Goal: Task Accomplishment & Management: Manage account settings

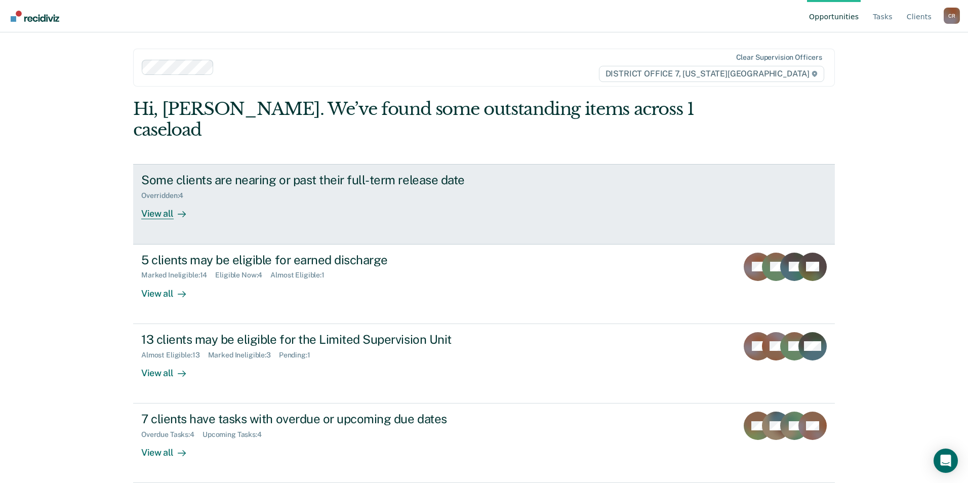
click at [163, 200] on div "View all" at bounding box center [169, 210] width 57 height 20
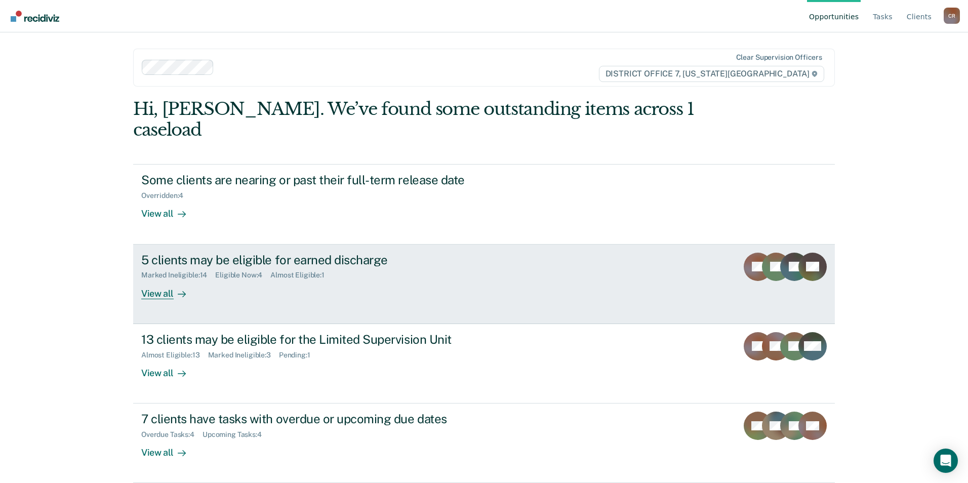
click at [159, 279] on div "View all" at bounding box center [169, 289] width 57 height 20
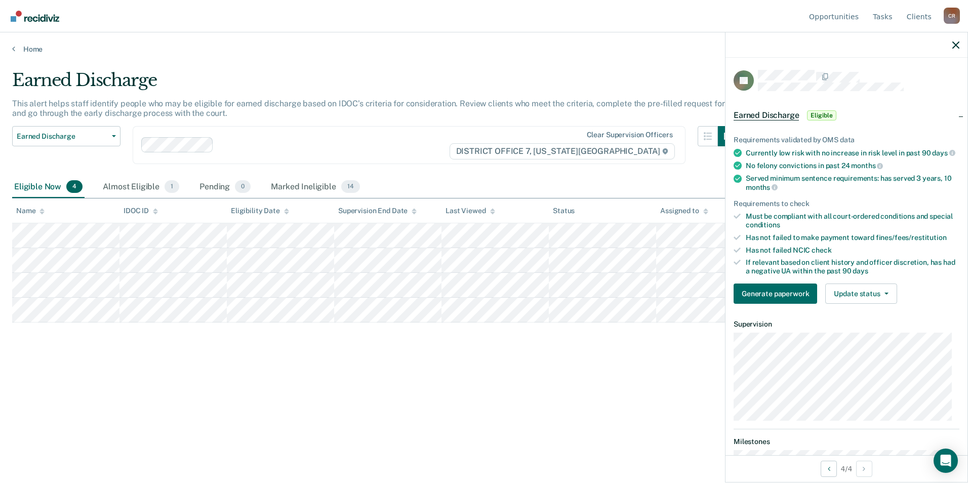
click at [624, 363] on div "Earned Discharge This alert helps staff identify people who may be eligible for…" at bounding box center [483, 238] width 943 height 337
click at [882, 295] on span "button" at bounding box center [884, 294] width 8 height 2
click at [865, 342] on button "Mark Ineligible" at bounding box center [874, 334] width 98 height 16
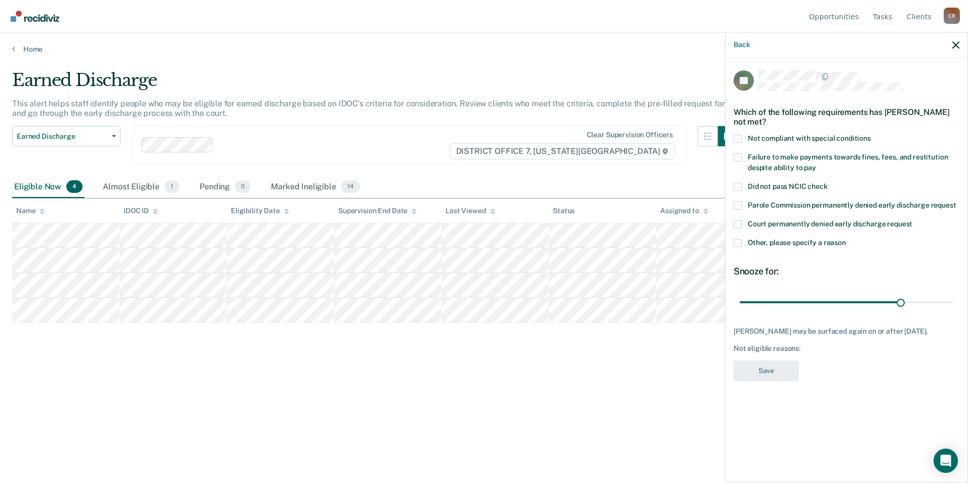
click at [738, 157] on span at bounding box center [737, 157] width 8 height 8
click at [816, 164] on input "Failure to make payments towards fines, fees, and restitution despite ability t…" at bounding box center [816, 164] width 0 height 0
click at [768, 371] on button "Save" at bounding box center [765, 370] width 65 height 21
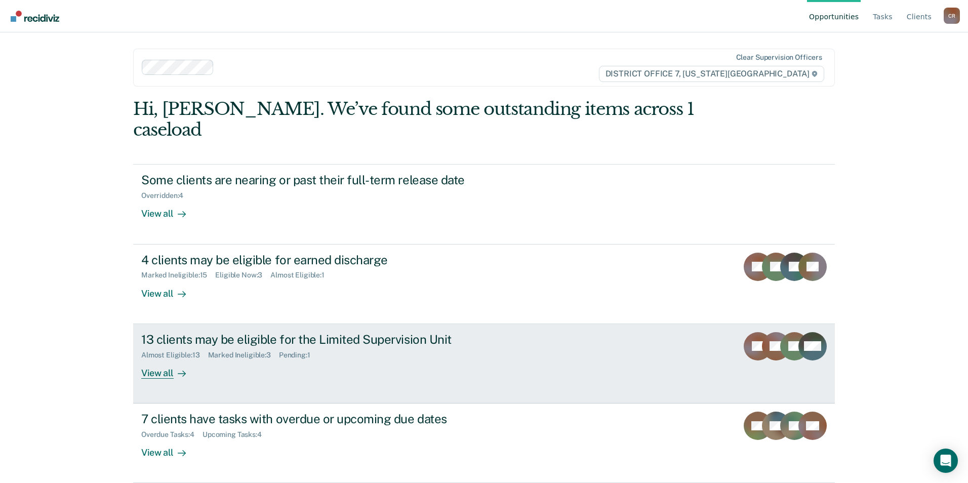
click at [168, 359] on div "View all" at bounding box center [169, 369] width 57 height 20
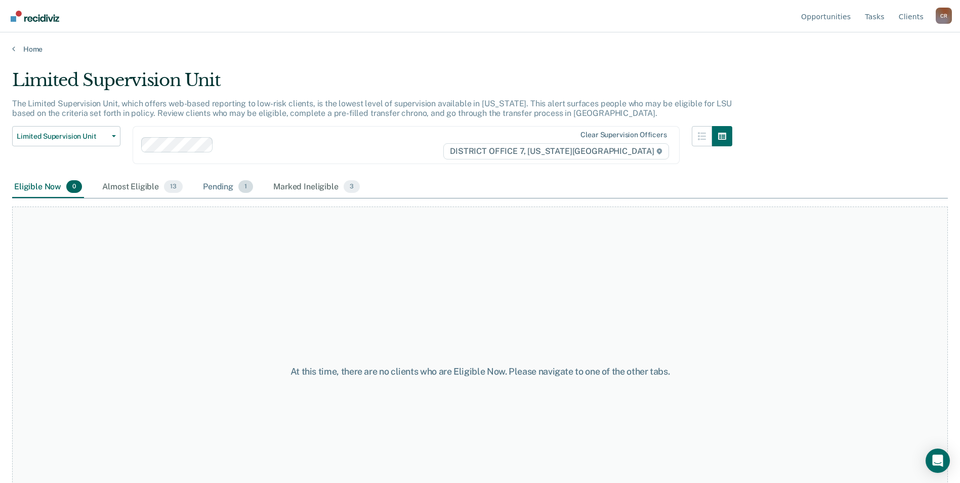
click at [214, 185] on div "Pending 1" at bounding box center [228, 187] width 54 height 22
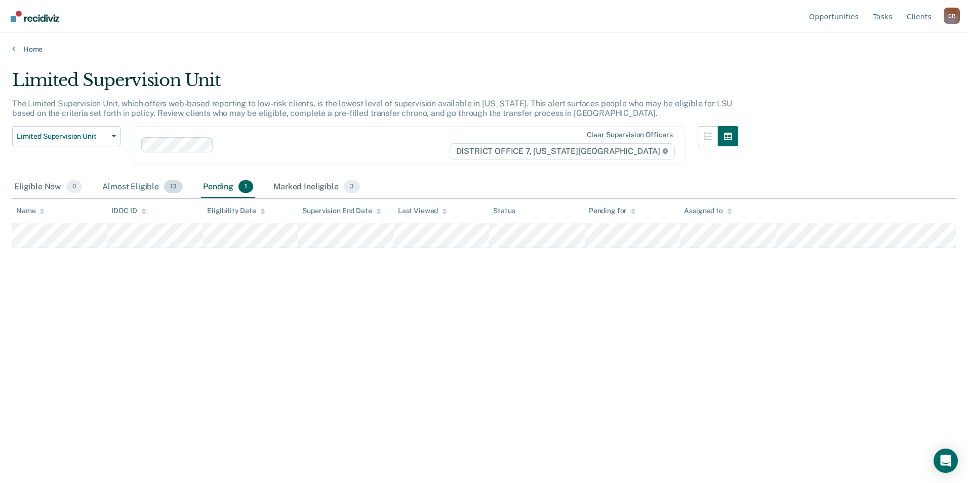
click at [115, 187] on div "Almost Eligible 13" at bounding box center [142, 187] width 85 height 22
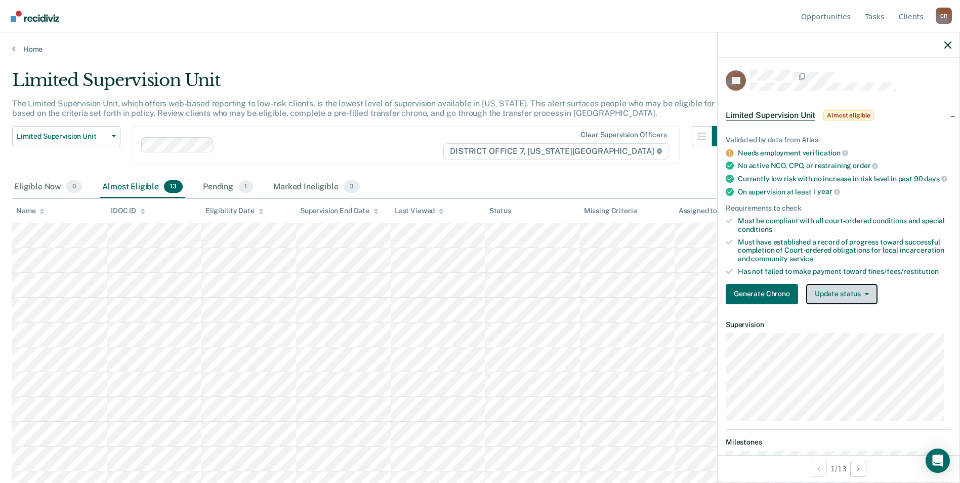
click at [865, 295] on icon "button" at bounding box center [867, 294] width 4 height 2
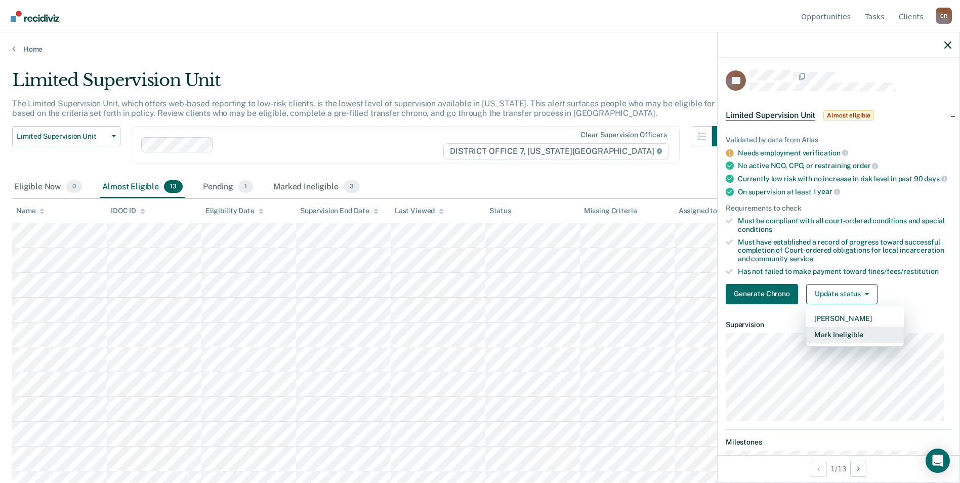
click at [845, 342] on button "Mark Ineligible" at bounding box center [855, 334] width 98 height 16
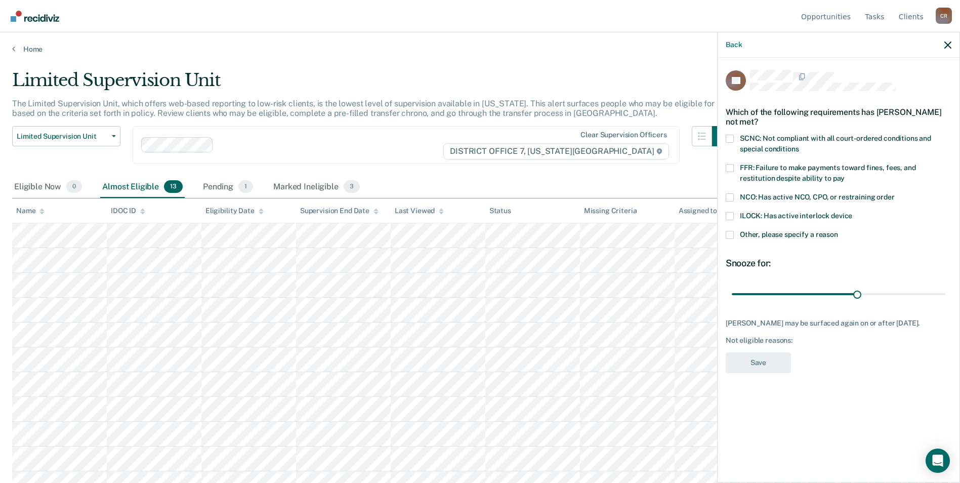
click at [734, 164] on label "FFR: Failure to make payments toward fines, fees, and restitution despite abili…" at bounding box center [839, 174] width 226 height 21
click at [845, 175] on input "FFR: Failure to make payments toward fines, fees, and restitution despite abili…" at bounding box center [845, 175] width 0 height 0
click at [787, 352] on button "Save" at bounding box center [758, 362] width 65 height 21
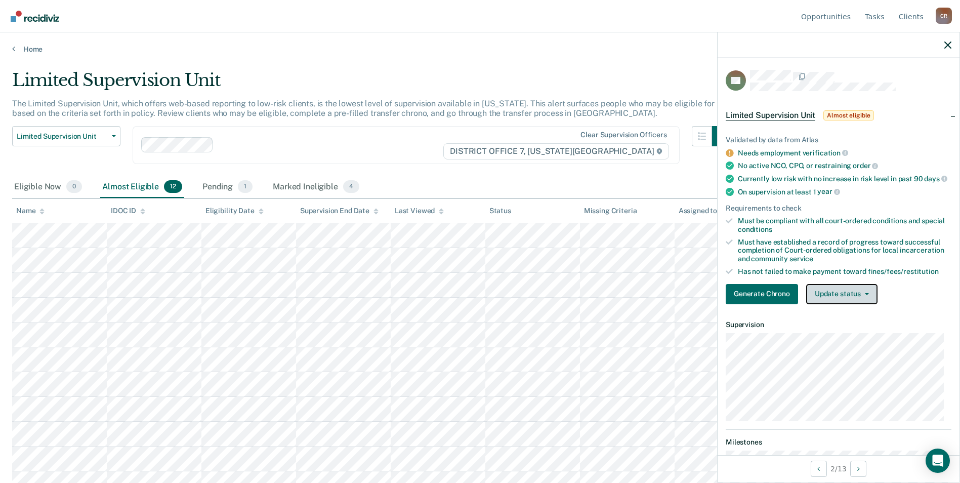
click at [865, 295] on icon "button" at bounding box center [867, 294] width 4 height 2
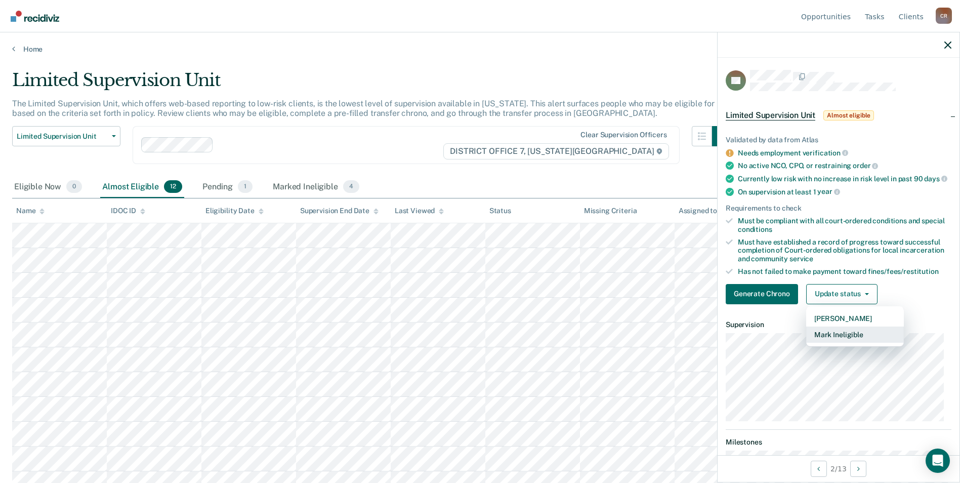
click at [841, 343] on button "Mark Ineligible" at bounding box center [855, 334] width 98 height 16
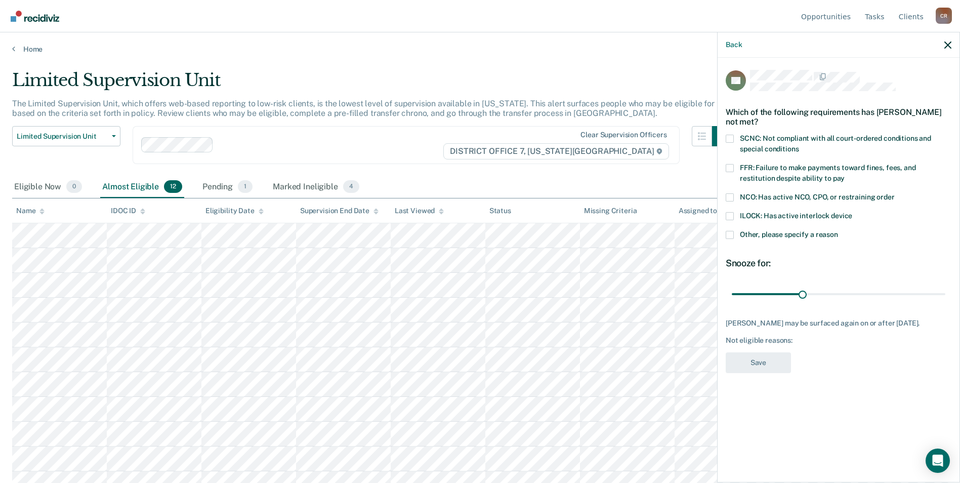
click at [729, 234] on span at bounding box center [730, 235] width 8 height 8
click at [838, 231] on input "Other, please specify a reason" at bounding box center [838, 231] width 0 height 0
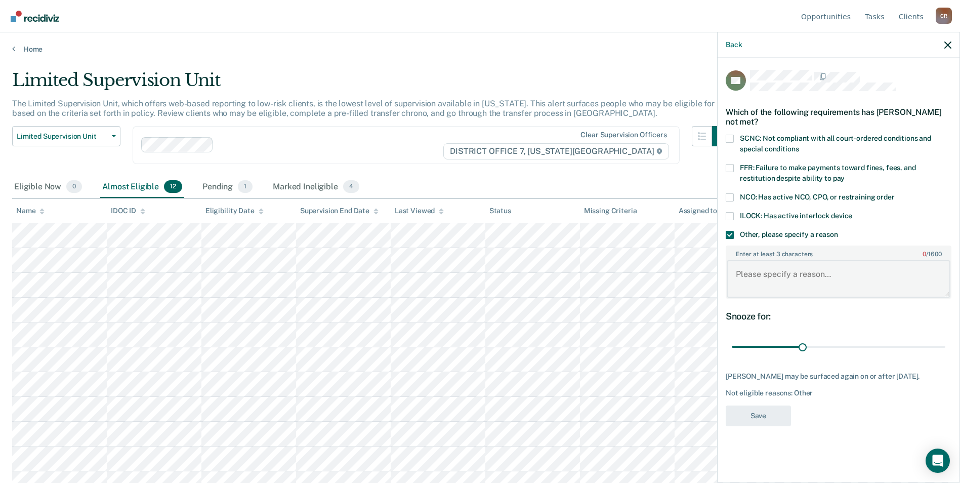
click at [750, 283] on textarea "Enter at least 3 characters 0 / 1600" at bounding box center [839, 278] width 224 height 37
type textarea "T"
type textarea "Admitted alcohol consumption to his PO in [GEOGRAPHIC_DATA]"
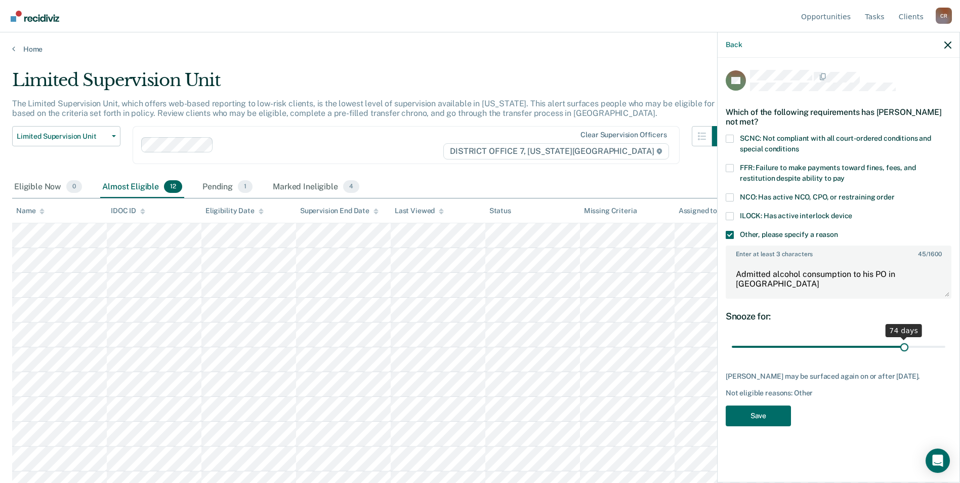
drag, startPoint x: 802, startPoint y: 345, endPoint x: 903, endPoint y: 341, distance: 101.8
type input "74"
click at [903, 341] on input "range" at bounding box center [839, 347] width 214 height 18
click at [748, 421] on button "Save" at bounding box center [758, 415] width 65 height 21
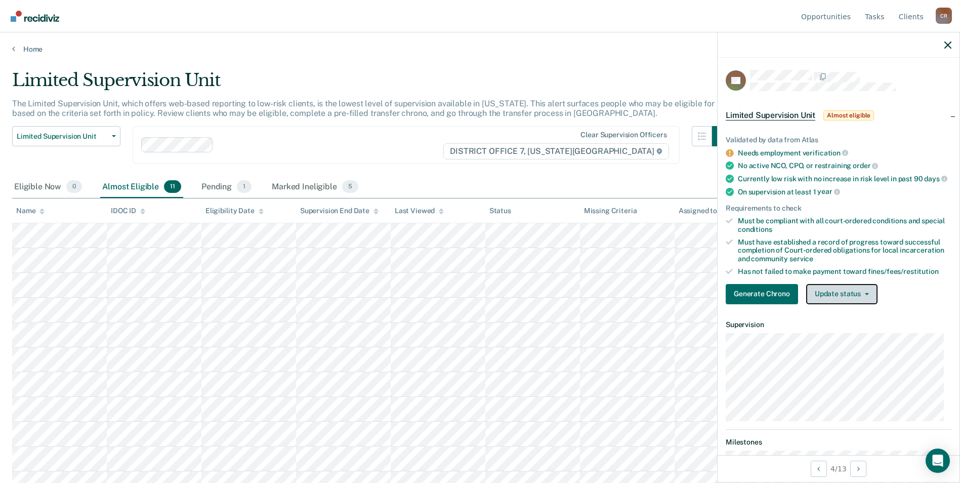
click at [870, 303] on button "Update status" at bounding box center [841, 294] width 71 height 20
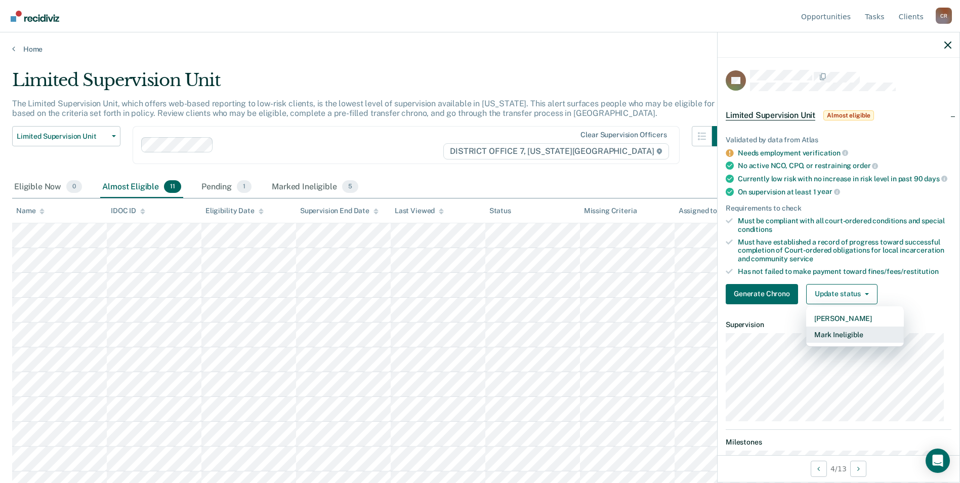
click at [852, 341] on button "Mark Ineligible" at bounding box center [855, 334] width 98 height 16
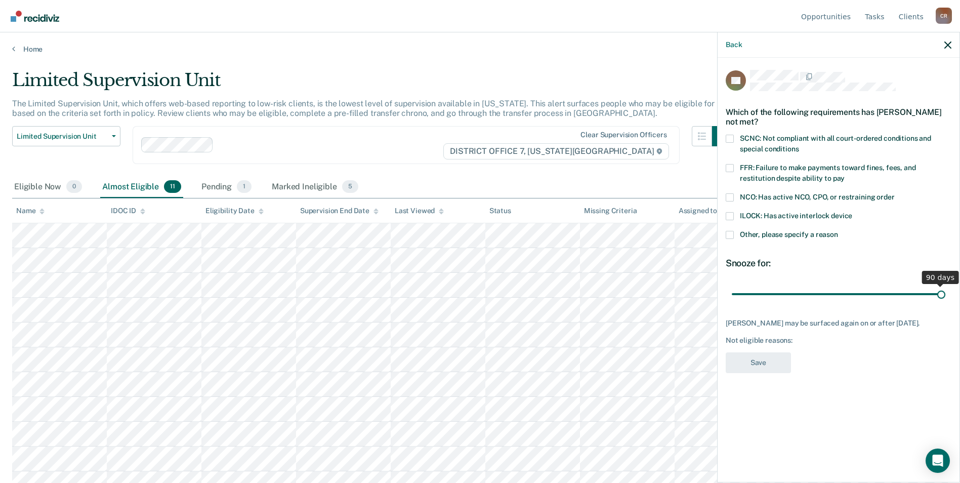
drag, startPoint x: 805, startPoint y: 293, endPoint x: 971, endPoint y: 291, distance: 166.0
type input "90"
click at [945, 291] on input "range" at bounding box center [839, 294] width 214 height 18
click at [731, 235] on span at bounding box center [730, 235] width 8 height 8
click at [838, 231] on input "Other, please specify a reason" at bounding box center [838, 231] width 0 height 0
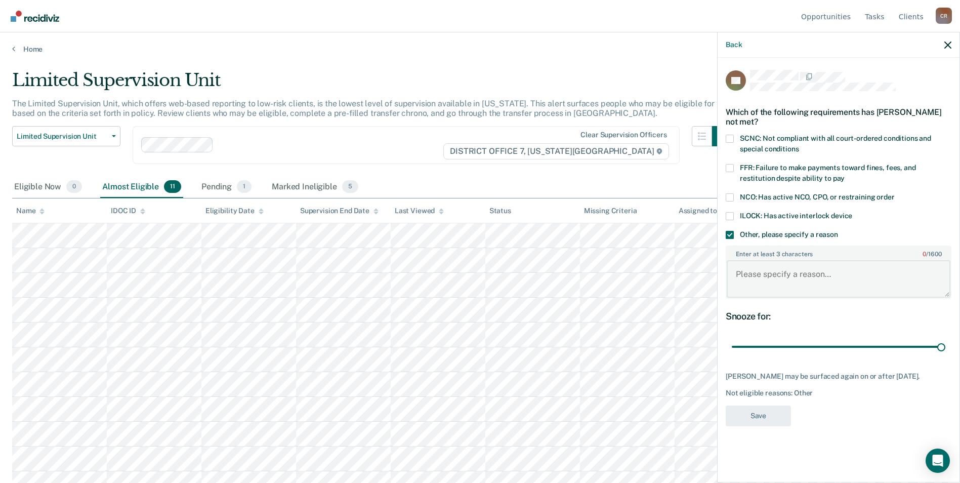
click at [746, 277] on textarea "Enter at least 3 characters 0 / 1600" at bounding box center [839, 278] width 224 height 37
type textarea "Was arrested in [GEOGRAPHIC_DATA] and has case pending"
click at [746, 410] on button "Save" at bounding box center [758, 415] width 65 height 21
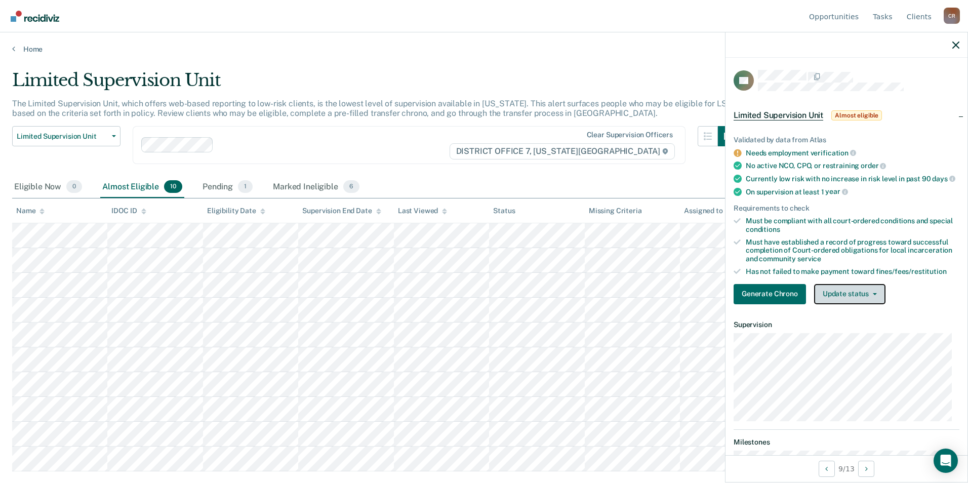
click at [869, 295] on span "button" at bounding box center [872, 294] width 8 height 2
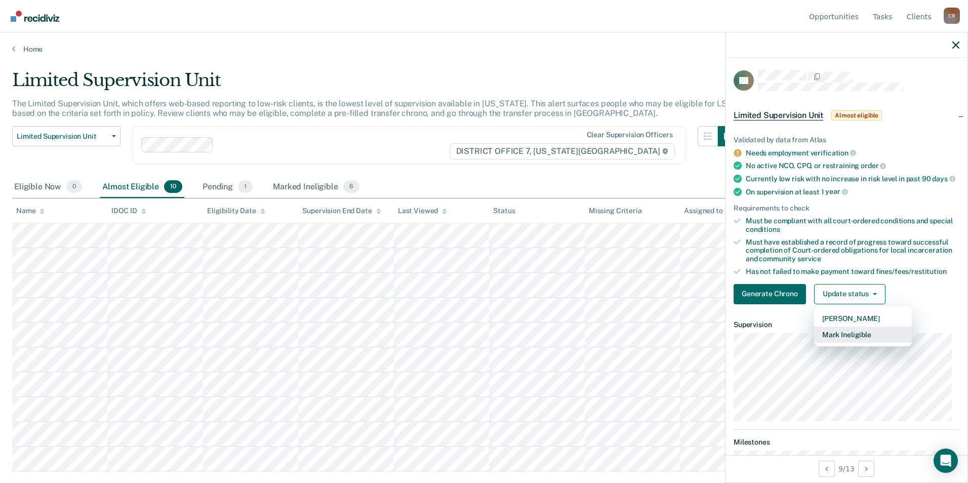
click at [844, 343] on button "Mark Ineligible" at bounding box center [863, 334] width 98 height 16
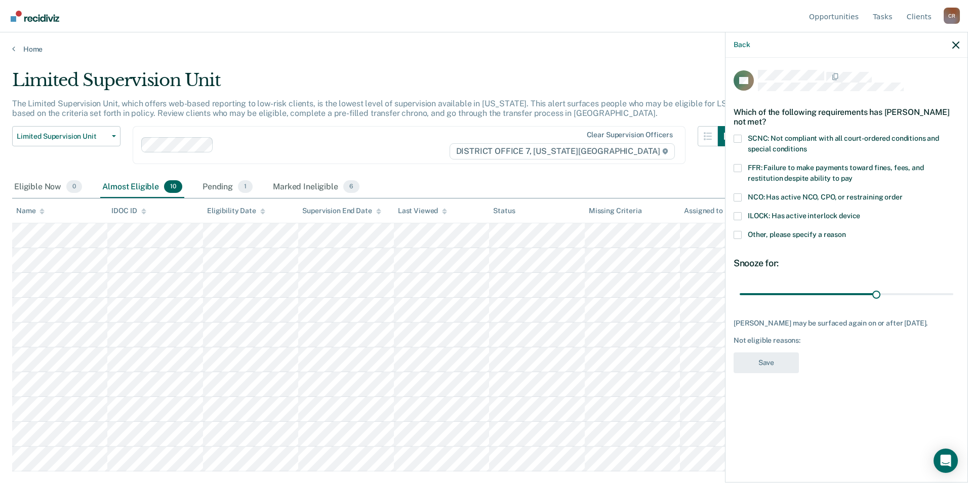
click at [735, 237] on span at bounding box center [737, 235] width 8 height 8
click at [846, 231] on input "Other, please specify a reason" at bounding box center [846, 231] width 0 height 0
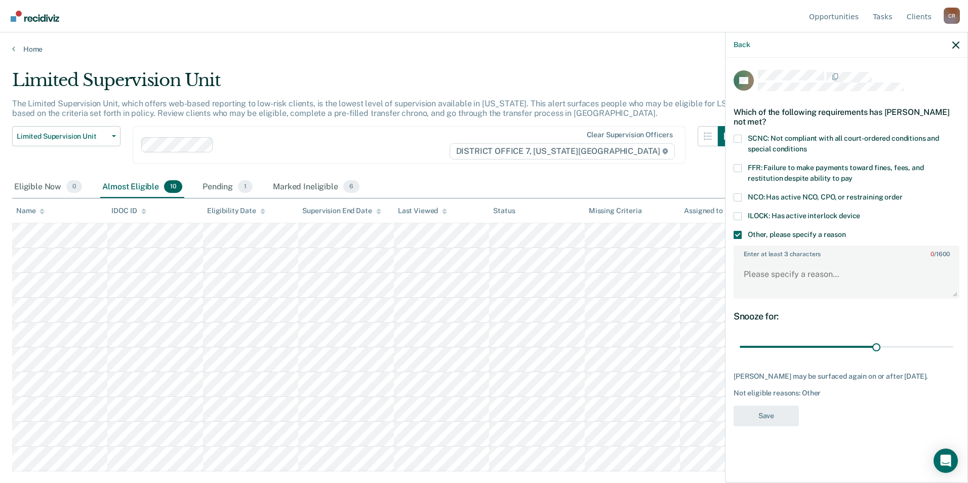
click at [738, 232] on span at bounding box center [737, 235] width 8 height 8
click at [846, 231] on input "Other, please specify a reason" at bounding box center [846, 231] width 0 height 0
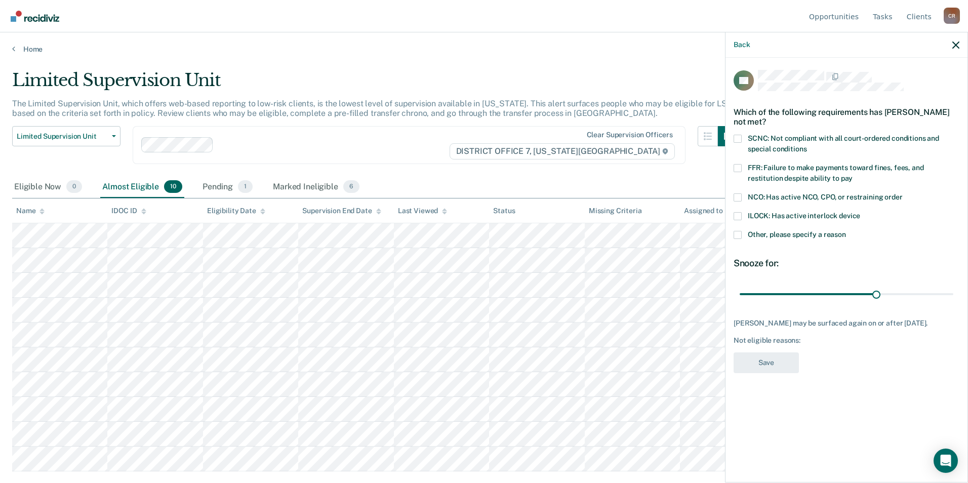
click at [737, 166] on span at bounding box center [737, 168] width 8 height 8
click at [852, 175] on input "FFR: Failure to make payments toward fines, fees, and restitution despite abili…" at bounding box center [852, 175] width 0 height 0
click at [787, 364] on button "Save" at bounding box center [765, 362] width 65 height 21
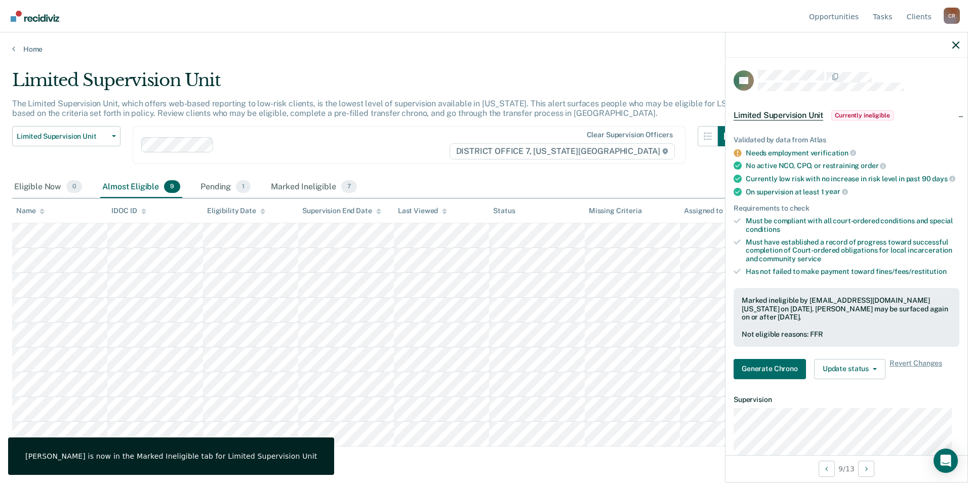
click at [421, 466] on main "Limited Supervision Unit The Limited Supervision Unit, which offers web-based r…" at bounding box center [484, 267] width 968 height 426
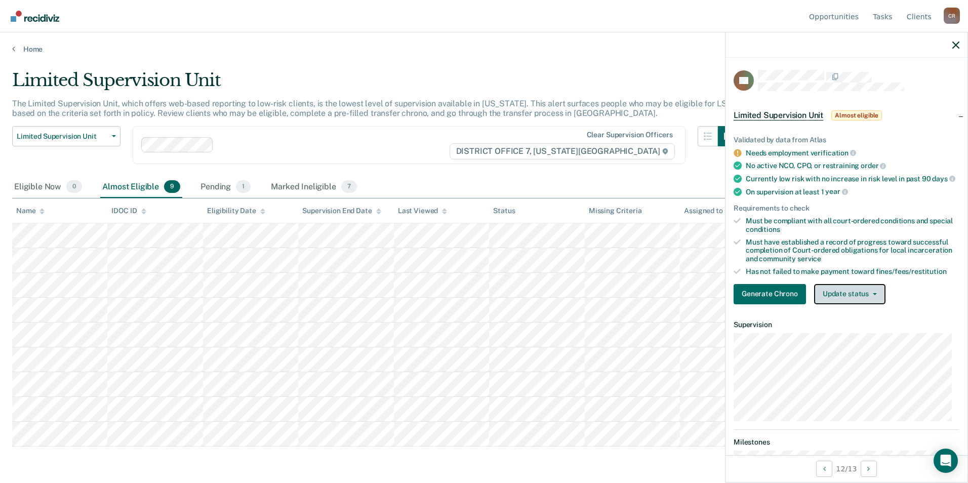
click at [873, 300] on button "Update status" at bounding box center [849, 294] width 71 height 20
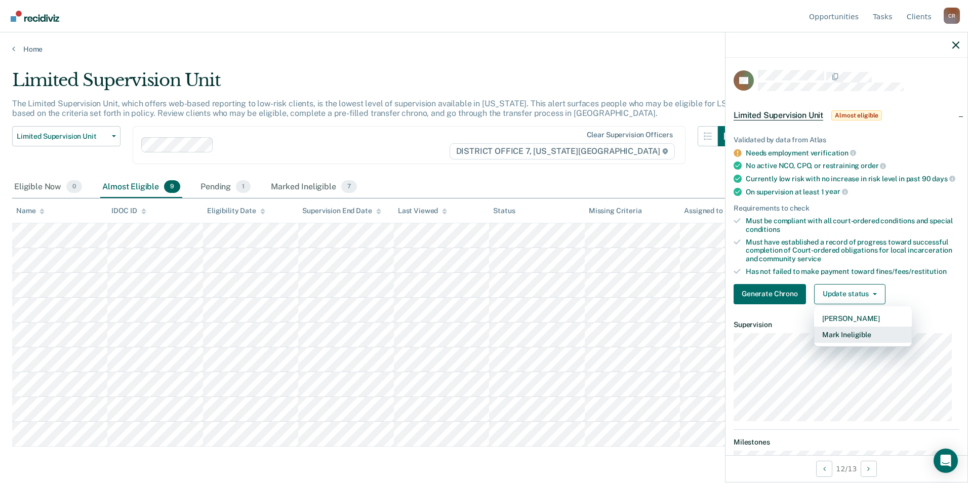
click at [830, 343] on button "Mark Ineligible" at bounding box center [863, 334] width 98 height 16
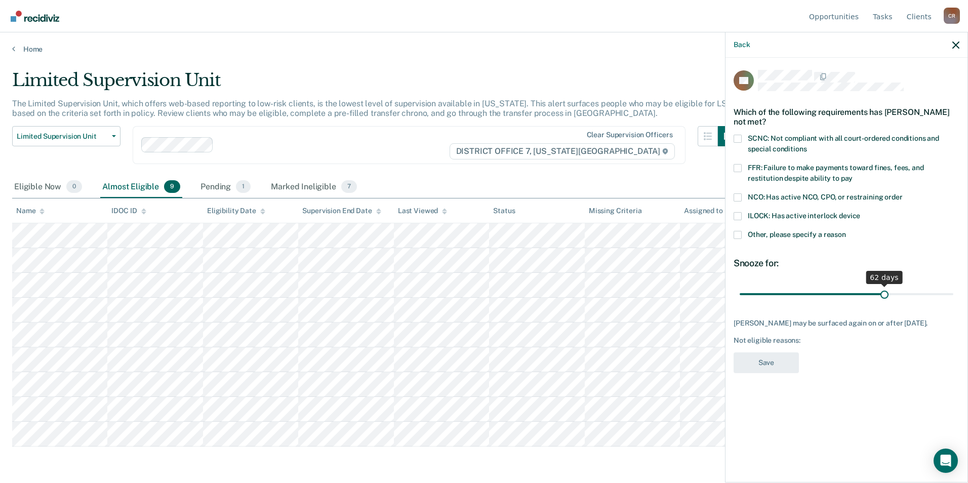
drag, startPoint x: 809, startPoint y: 293, endPoint x: 885, endPoint y: 293, distance: 75.9
type input "62"
click at [885, 293] on input "range" at bounding box center [846, 294] width 214 height 18
click at [733, 234] on span at bounding box center [737, 235] width 8 height 8
click at [846, 231] on input "Other, please specify a reason" at bounding box center [846, 231] width 0 height 0
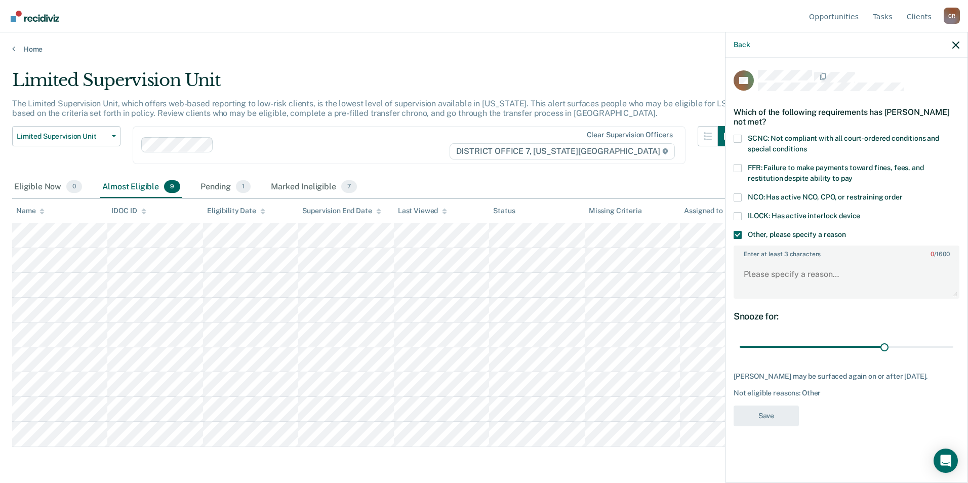
click at [737, 236] on span at bounding box center [737, 235] width 8 height 8
click at [846, 231] on input "Other, please specify a reason" at bounding box center [846, 231] width 0 height 0
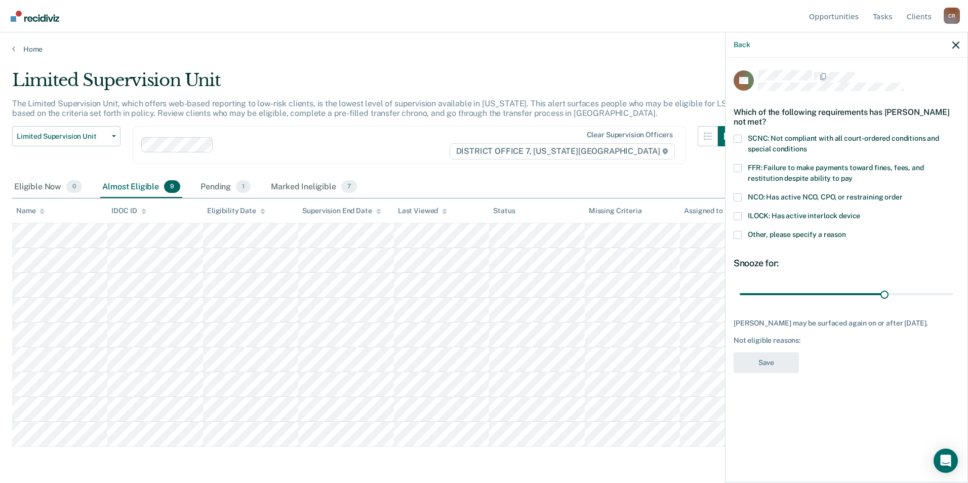
click at [741, 169] on label "FFR: Failure to make payments toward fines, fees, and restitution despite abili…" at bounding box center [846, 174] width 226 height 21
click at [852, 175] on input "FFR: Failure to make payments toward fines, fees, and restitution despite abili…" at bounding box center [852, 175] width 0 height 0
click at [787, 358] on button "Save" at bounding box center [765, 362] width 65 height 21
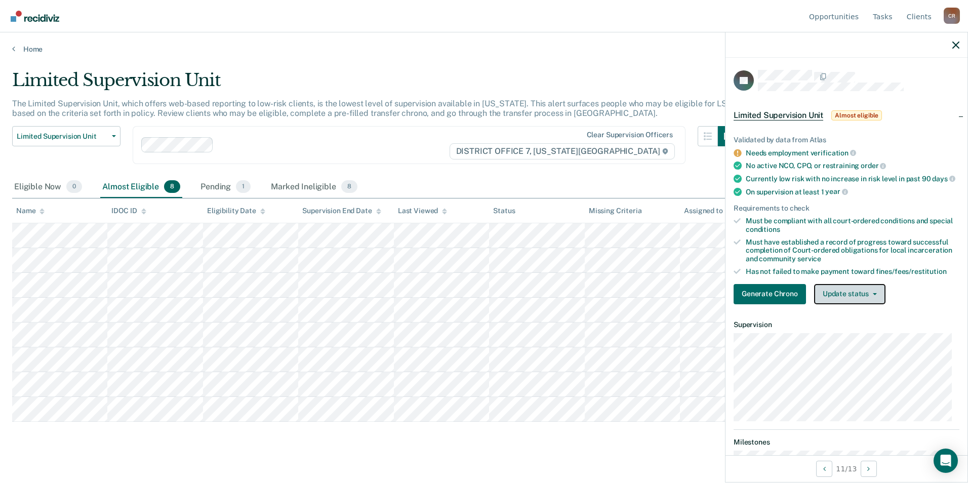
click at [875, 298] on button "Update status" at bounding box center [849, 294] width 71 height 20
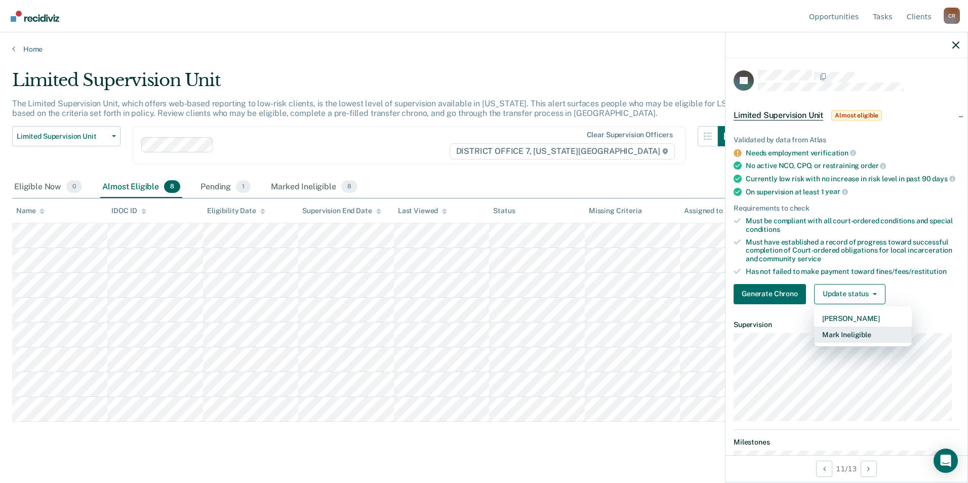
click at [854, 342] on button "Mark Ineligible" at bounding box center [863, 334] width 98 height 16
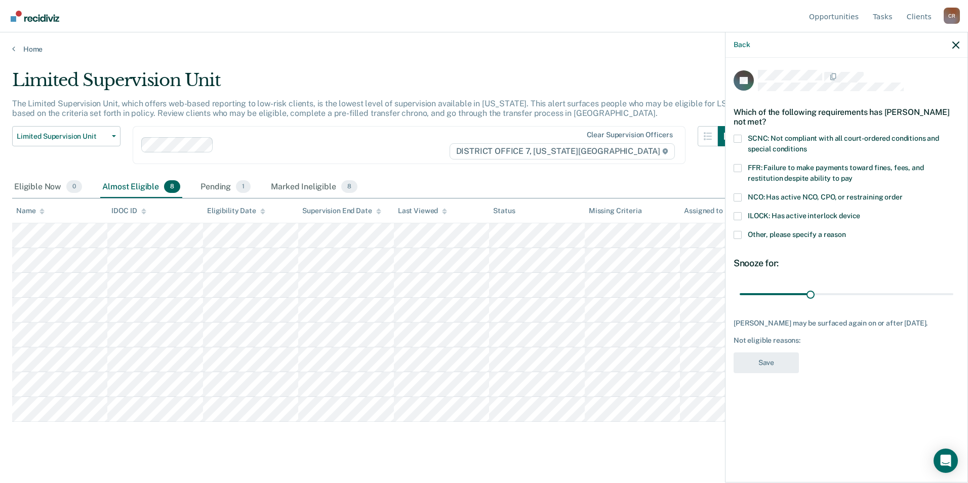
click at [734, 169] on span at bounding box center [737, 168] width 8 height 8
click at [852, 175] on input "FFR: Failure to make payments toward fines, fees, and restitution despite abili…" at bounding box center [852, 175] width 0 height 0
drag, startPoint x: 808, startPoint y: 291, endPoint x: 895, endPoint y: 291, distance: 87.0
type input "67"
click at [895, 291] on input "range" at bounding box center [846, 294] width 214 height 18
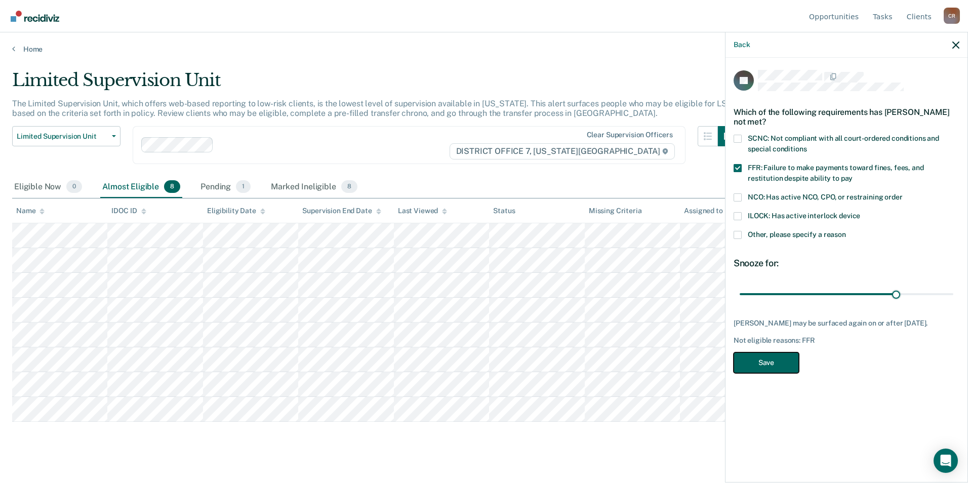
click at [789, 373] on button "Save" at bounding box center [765, 362] width 65 height 21
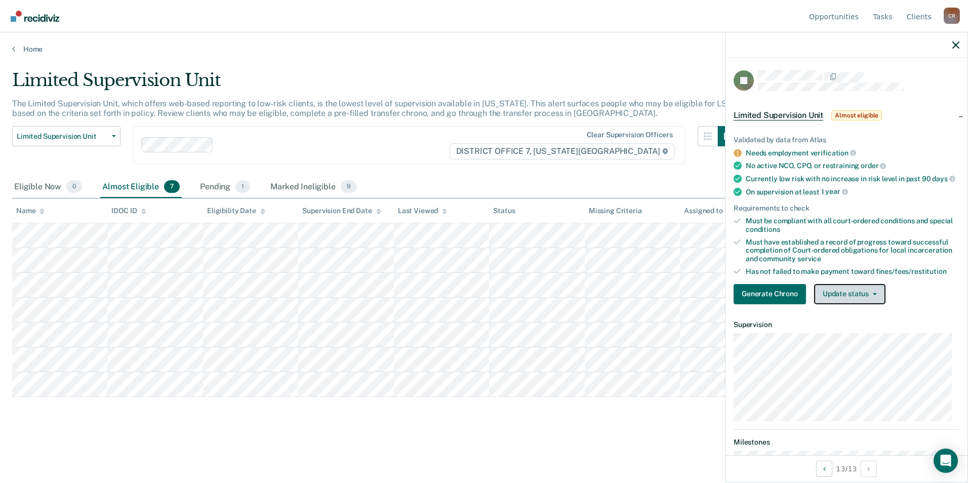
click at [880, 301] on button "Update status" at bounding box center [849, 294] width 71 height 20
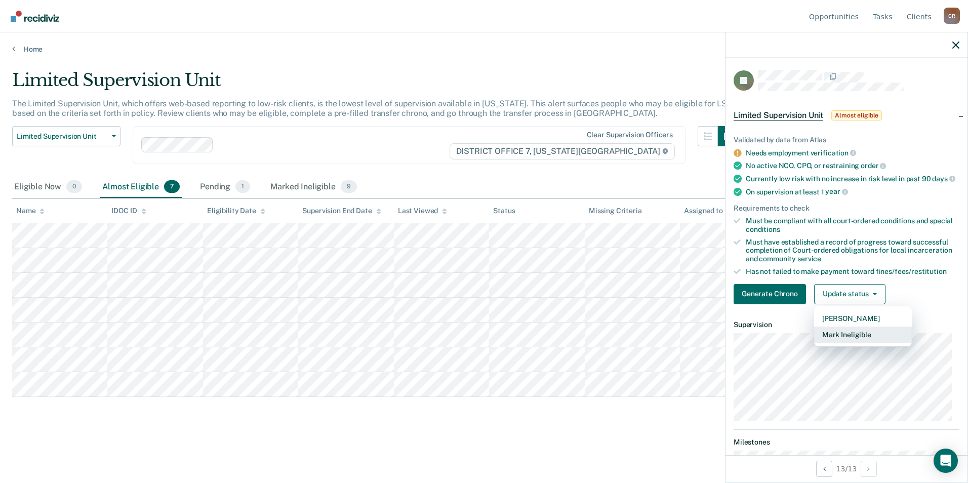
click at [862, 339] on button "Mark Ineligible" at bounding box center [863, 334] width 98 height 16
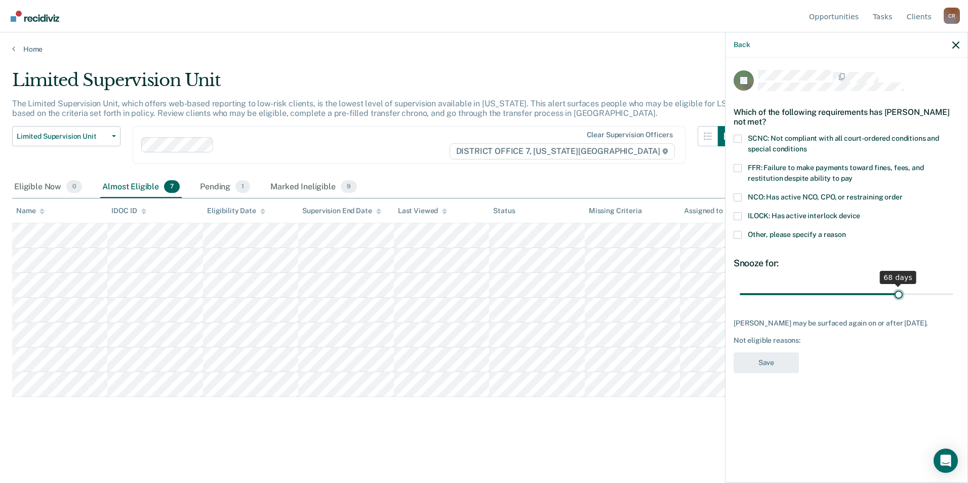
drag, startPoint x: 812, startPoint y: 293, endPoint x: 898, endPoint y: 286, distance: 86.3
type input "68"
click at [898, 286] on input "range" at bounding box center [846, 294] width 214 height 18
click at [734, 235] on span at bounding box center [737, 235] width 8 height 8
click at [846, 231] on input "Other, please specify a reason" at bounding box center [846, 231] width 0 height 0
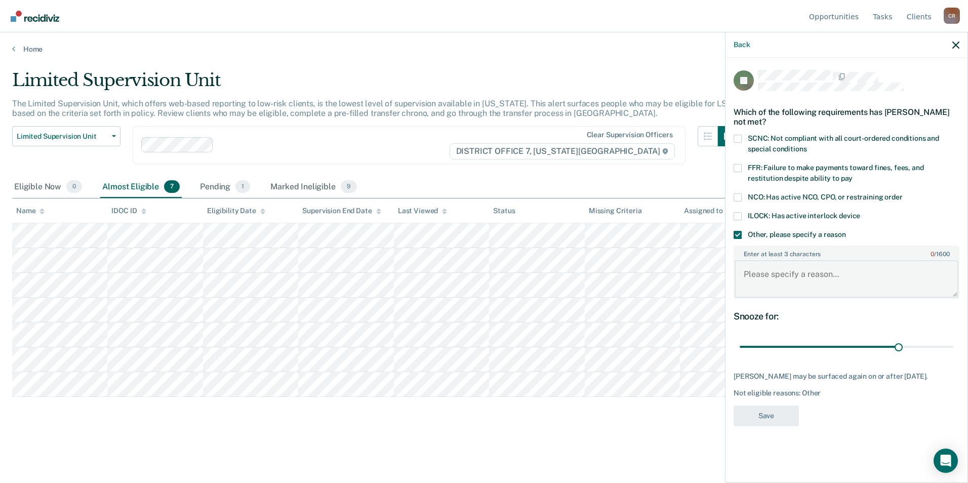
click at [757, 283] on textarea "Enter at least 3 characters 0 / 1600" at bounding box center [846, 278] width 224 height 37
type textarea "[MEDICAL_DATA], consumption of alcohol"
click at [773, 426] on button "Save" at bounding box center [765, 415] width 65 height 21
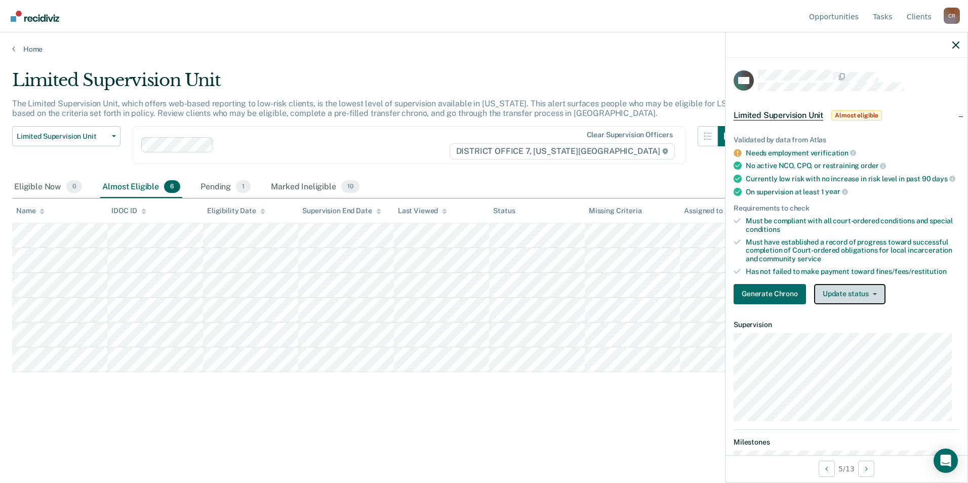
click at [874, 303] on button "Update status" at bounding box center [849, 294] width 71 height 20
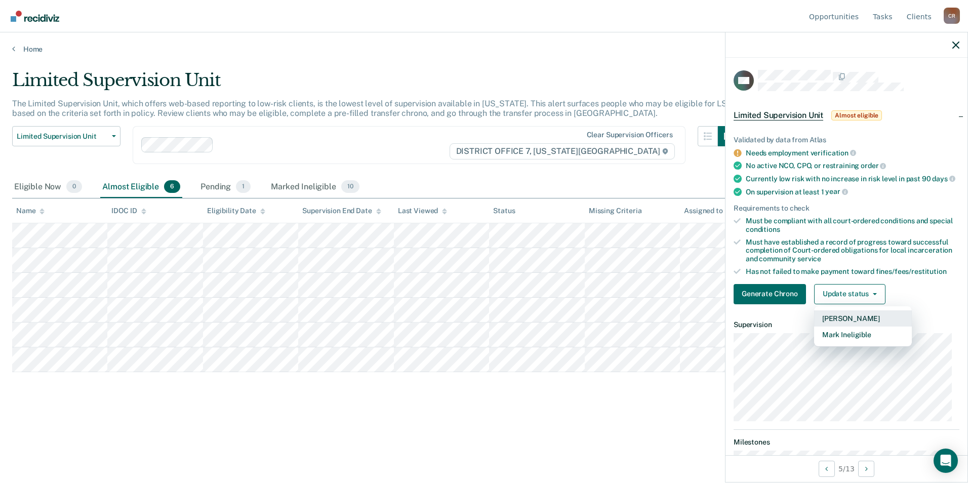
click at [850, 324] on button "[PERSON_NAME]" at bounding box center [863, 318] width 98 height 16
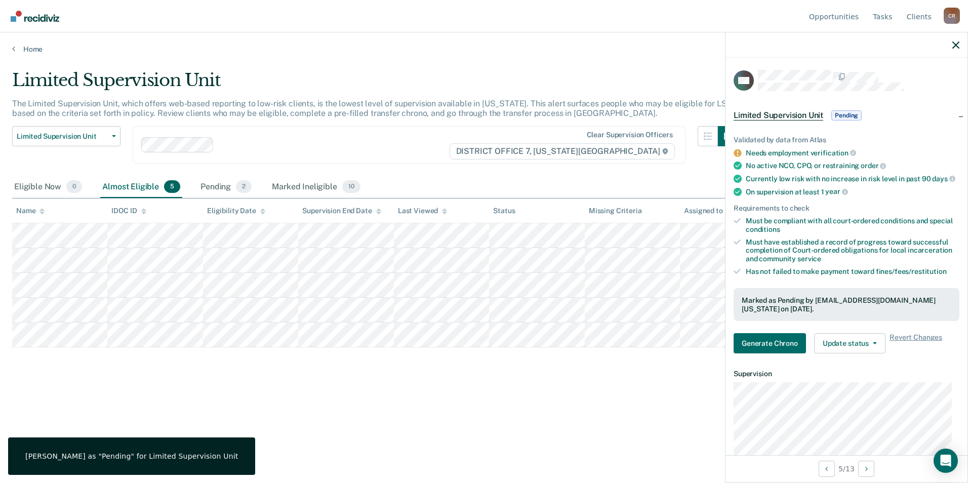
click at [545, 423] on div "Limited Supervision Unit The Limited Supervision Unit, which offers web-based r…" at bounding box center [483, 254] width 943 height 369
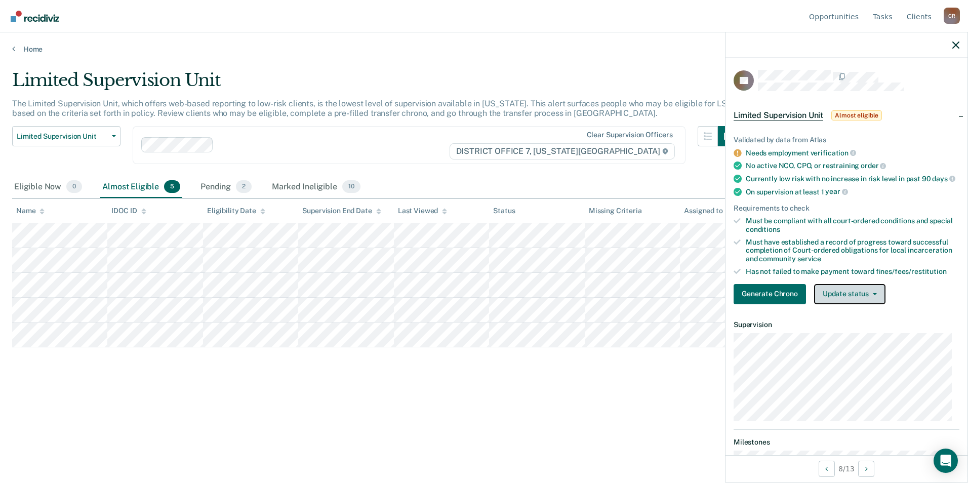
click at [878, 302] on button "Update status" at bounding box center [849, 294] width 71 height 20
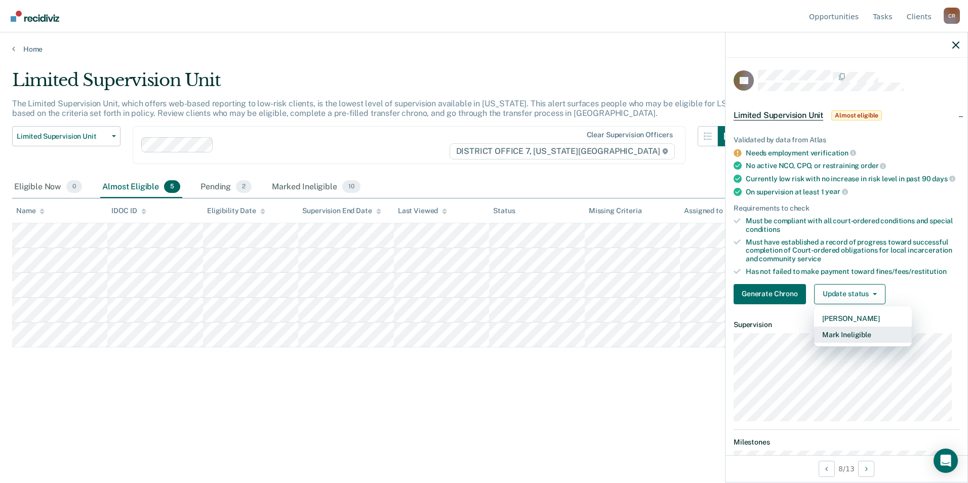
click at [861, 343] on button "Mark Ineligible" at bounding box center [863, 334] width 98 height 16
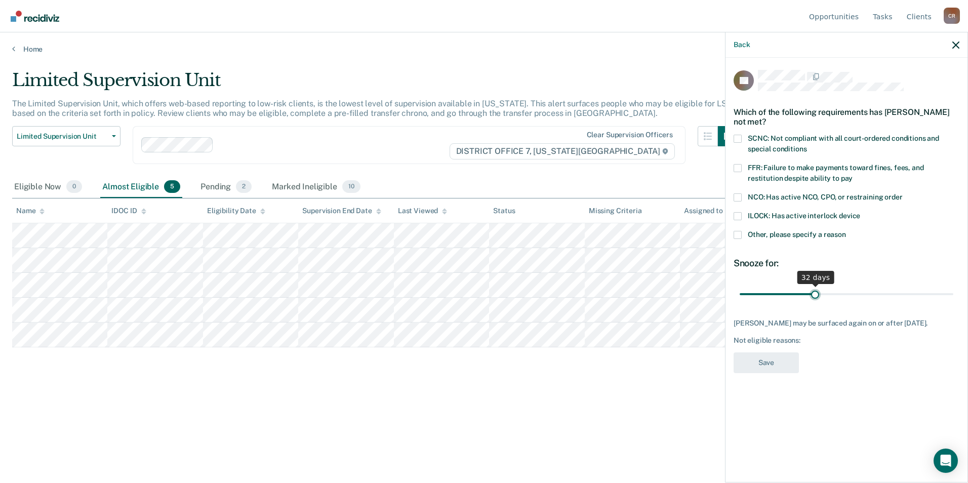
click at [814, 294] on input "range" at bounding box center [846, 294] width 214 height 18
drag, startPoint x: 867, startPoint y: 293, endPoint x: 918, endPoint y: 298, distance: 51.4
type input "77"
click at [918, 298] on input "range" at bounding box center [846, 294] width 214 height 18
click at [737, 233] on span at bounding box center [737, 235] width 8 height 8
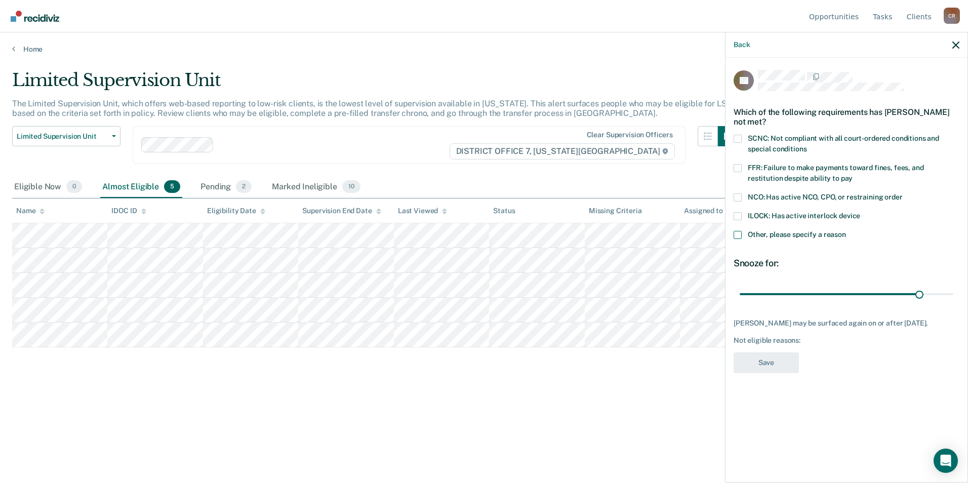
click at [846, 231] on input "Other, please specify a reason" at bounding box center [846, 231] width 0 height 0
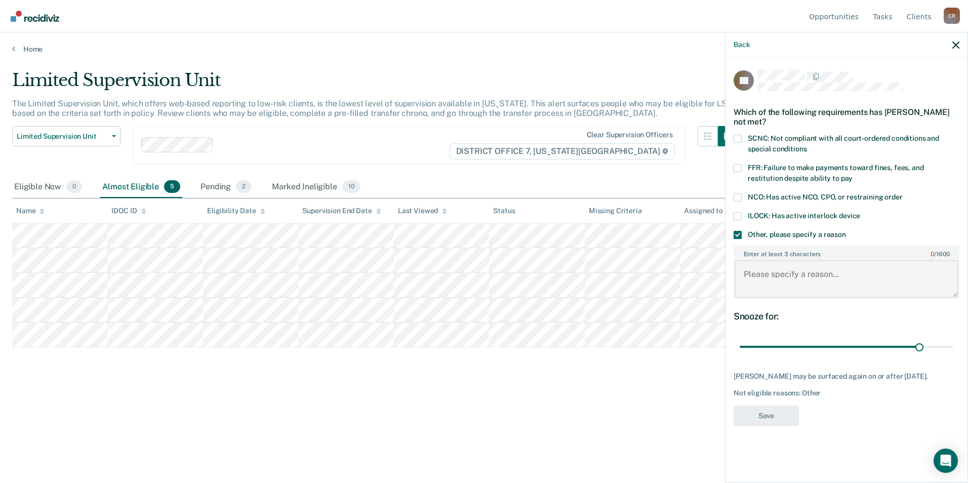
click at [759, 277] on textarea "Enter at least 3 characters 0 / 1600" at bounding box center [846, 278] width 224 height 37
type textarea "picked up new charges and a PV, put back on probation with special conditions f…"
click at [764, 416] on button "Save" at bounding box center [765, 415] width 65 height 21
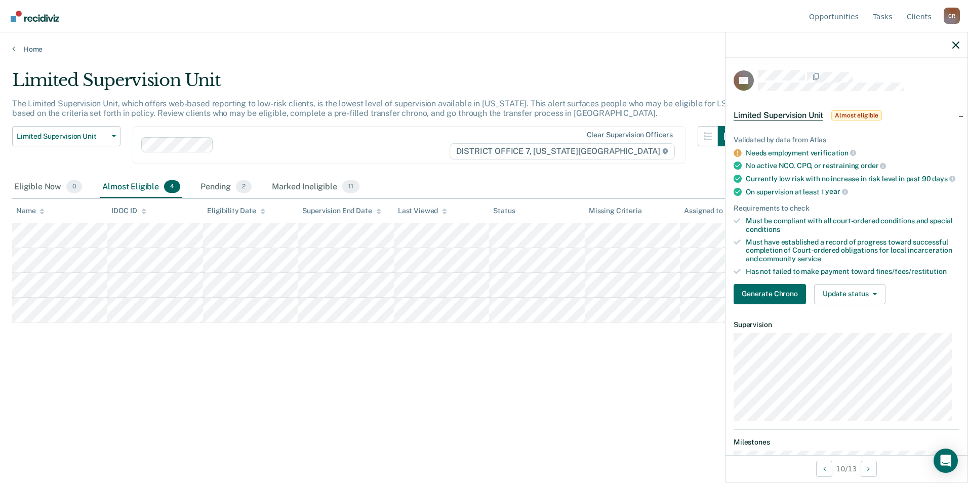
click at [845, 116] on span "Almost eligible" at bounding box center [856, 115] width 51 height 10
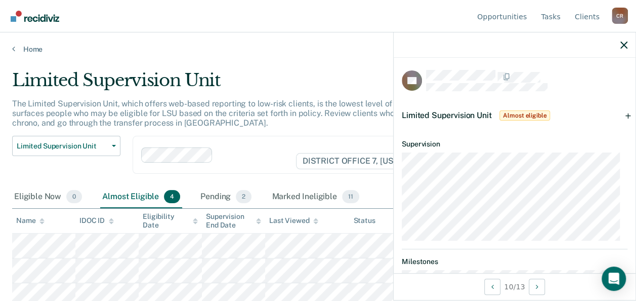
click at [532, 116] on span "Almost eligible" at bounding box center [524, 115] width 51 height 10
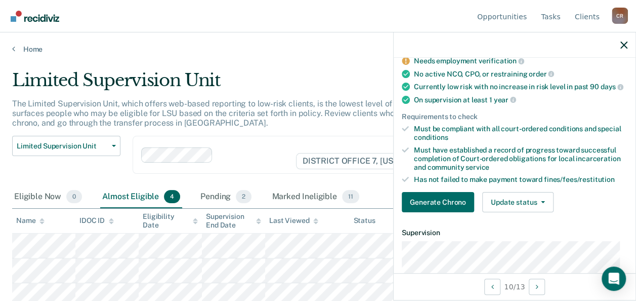
scroll to position [152, 0]
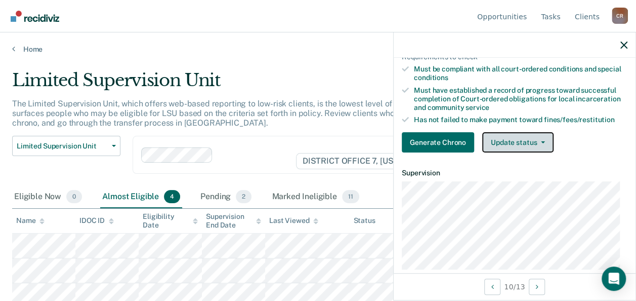
click at [537, 143] on span "button" at bounding box center [541, 142] width 8 height 2
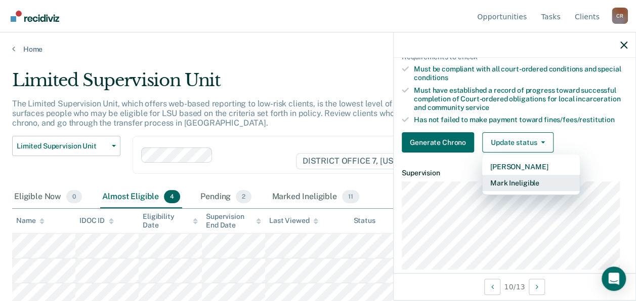
click at [510, 187] on button "Mark Ineligible" at bounding box center [531, 183] width 98 height 16
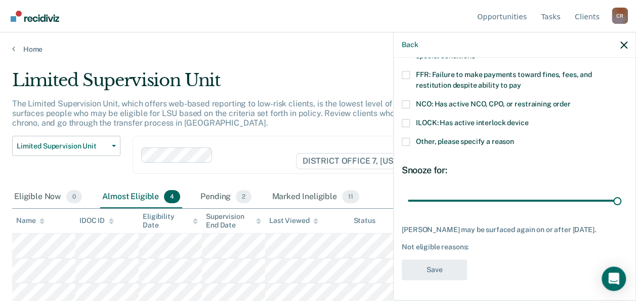
drag, startPoint x: 477, startPoint y: 191, endPoint x: 611, endPoint y: 212, distance: 135.6
type input "90"
click at [621, 195] on input "range" at bounding box center [515, 200] width 214 height 18
click at [406, 138] on span at bounding box center [406, 142] width 8 height 8
click at [514, 138] on input "Other, please specify a reason" at bounding box center [514, 138] width 0 height 0
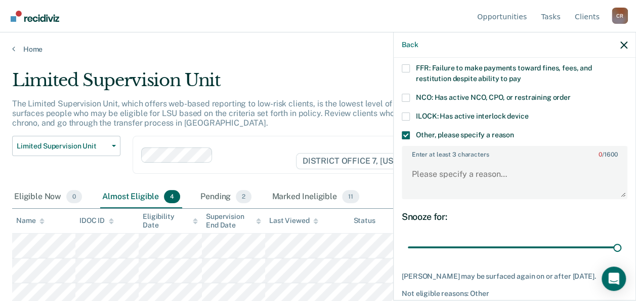
click at [406, 135] on span at bounding box center [406, 135] width 8 height 8
click at [514, 131] on input "Other, please specify a reason" at bounding box center [514, 131] width 0 height 0
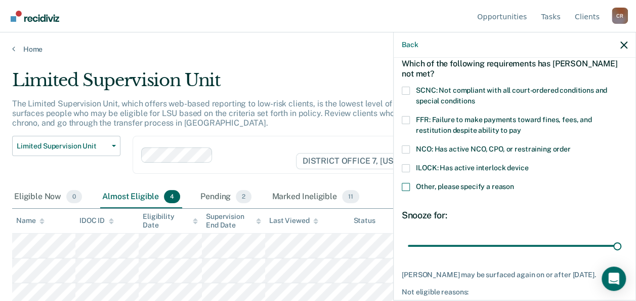
scroll to position [0, 0]
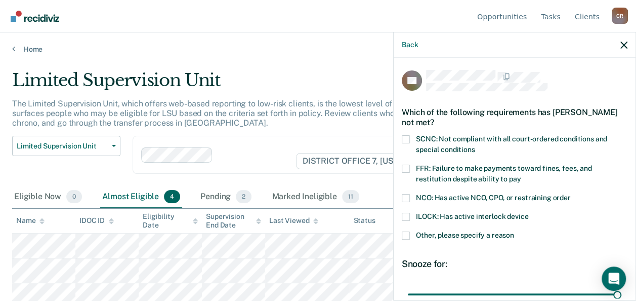
click at [407, 169] on span at bounding box center [406, 168] width 8 height 8
click at [521, 175] on input "FFR: Failure to make payments toward fines, fees, and restitution despite abili…" at bounding box center [521, 175] width 0 height 0
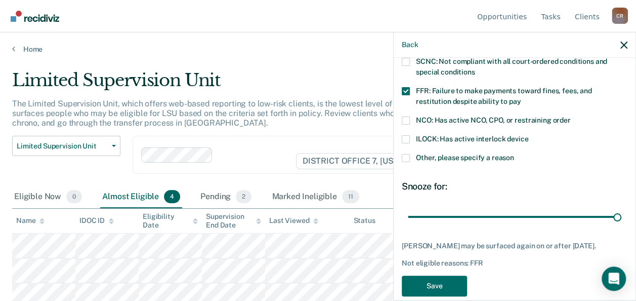
scroll to position [100, 0]
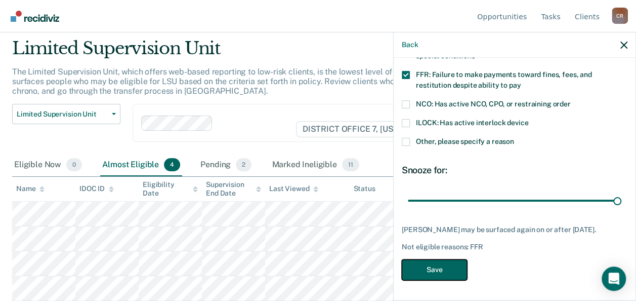
click at [448, 266] on button "Save" at bounding box center [434, 269] width 65 height 21
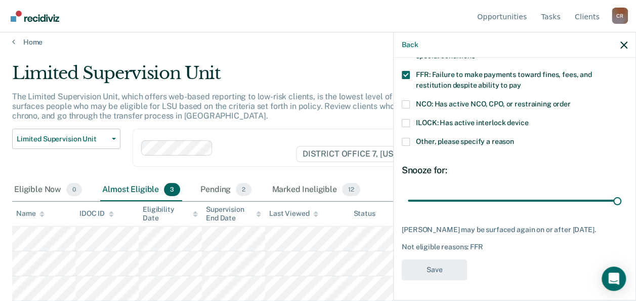
scroll to position [21, 0]
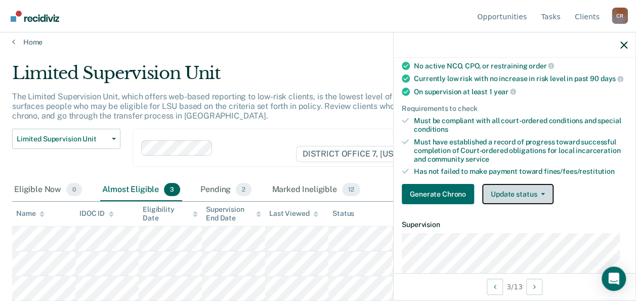
click at [539, 196] on button "Update status" at bounding box center [517, 194] width 71 height 20
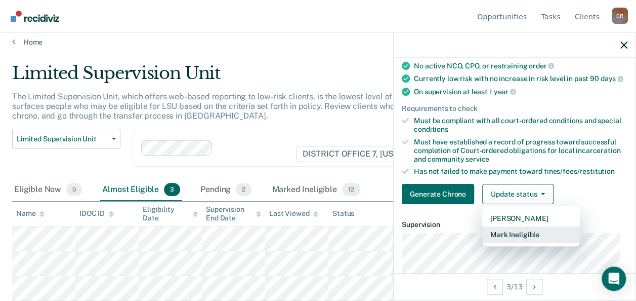
click at [516, 242] on button "Mark Ineligible" at bounding box center [531, 234] width 98 height 16
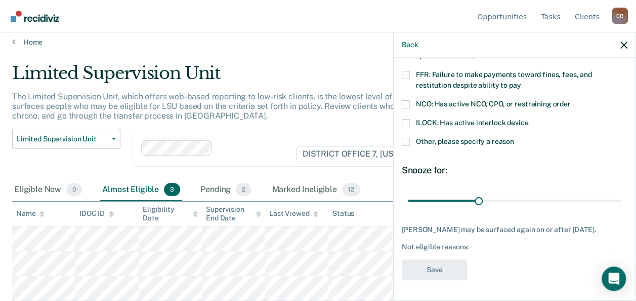
scroll to position [92, 0]
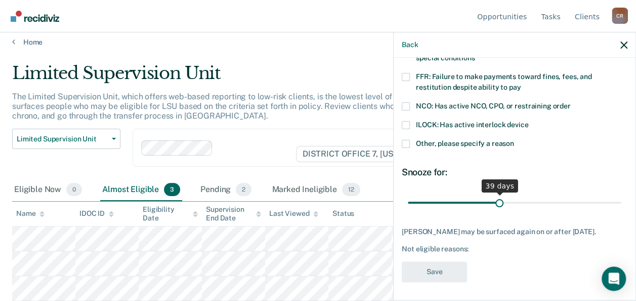
drag, startPoint x: 476, startPoint y: 201, endPoint x: 496, endPoint y: 199, distance: 20.3
type input "39"
click at [496, 199] on input "range" at bounding box center [515, 202] width 214 height 18
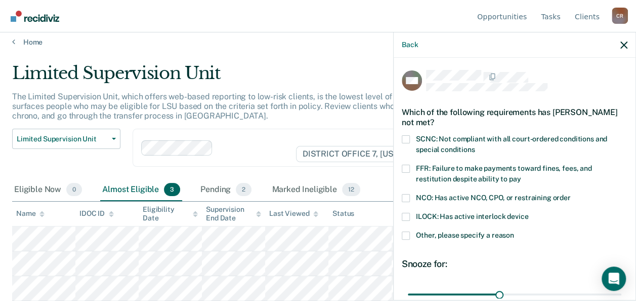
click at [409, 138] on span at bounding box center [406, 139] width 8 height 8
click at [475, 146] on input "SCNC: Not compliant with all court-ordered conditions and special conditions" at bounding box center [475, 146] width 0 height 0
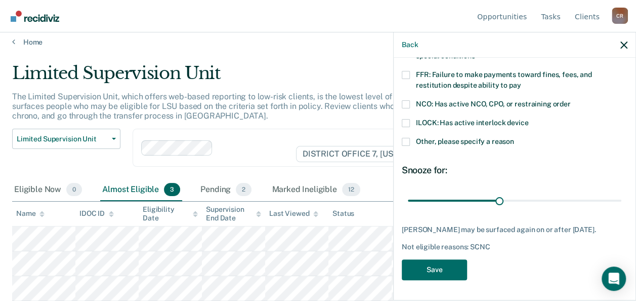
scroll to position [100, 0]
click at [445, 266] on button "Save" at bounding box center [434, 269] width 65 height 21
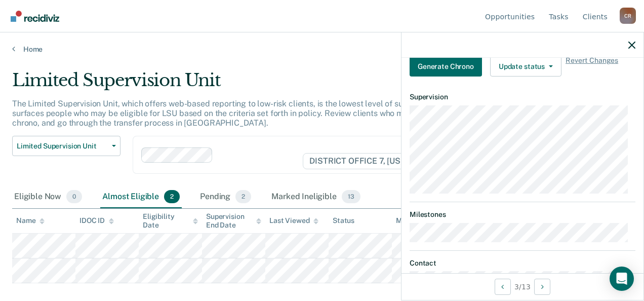
scroll to position [228, 0]
click at [538, 68] on button "Update status" at bounding box center [525, 66] width 71 height 20
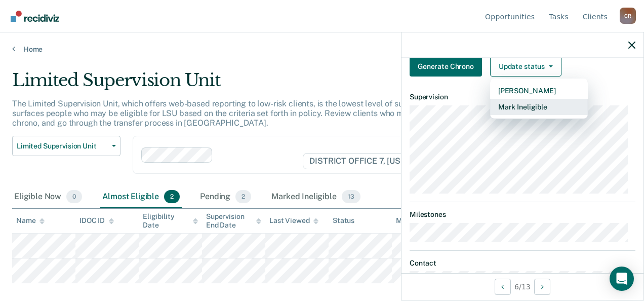
click at [522, 113] on button "Mark Ineligible" at bounding box center [539, 107] width 98 height 16
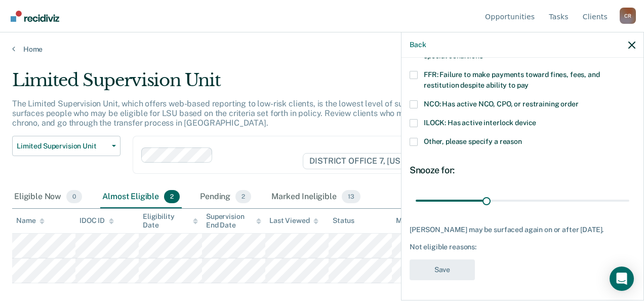
click at [419, 71] on label "FFR: Failure to make payments toward fines, fees, and restitution despite abili…" at bounding box center [522, 81] width 226 height 21
click at [528, 81] on input "FFR: Failure to make payments toward fines, fees, and restitution despite abili…" at bounding box center [528, 81] width 0 height 0
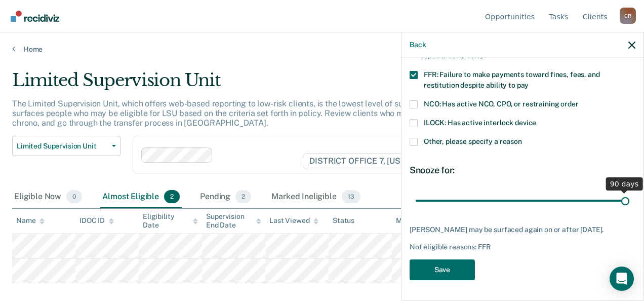
drag, startPoint x: 482, startPoint y: 192, endPoint x: 630, endPoint y: 186, distance: 147.9
type input "90"
click at [629, 191] on input "range" at bounding box center [522, 200] width 214 height 18
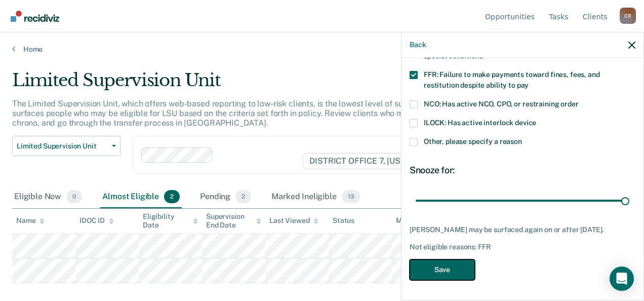
click at [452, 271] on button "Save" at bounding box center [441, 269] width 65 height 21
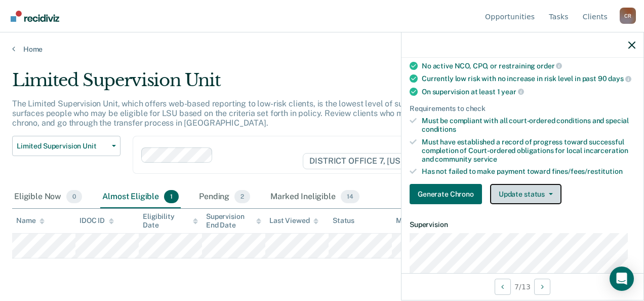
click at [551, 195] on icon "button" at bounding box center [551, 194] width 4 height 2
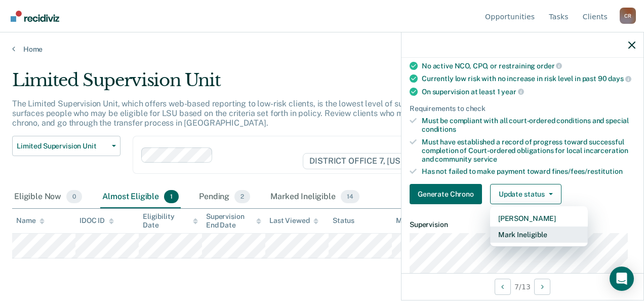
click at [534, 242] on button "Mark Ineligible" at bounding box center [539, 234] width 98 height 16
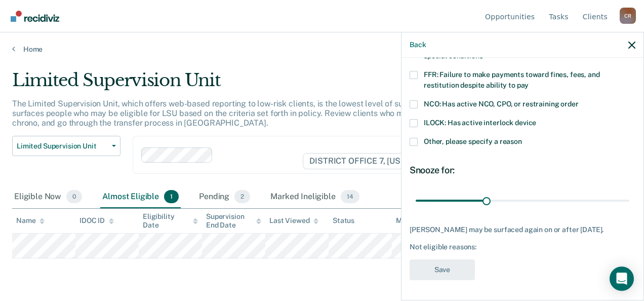
click at [414, 138] on span at bounding box center [413, 142] width 8 height 8
click at [522, 138] on input "Other, please specify a reason" at bounding box center [522, 138] width 0 height 0
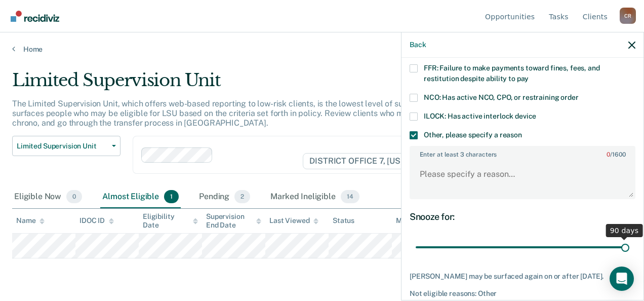
drag, startPoint x: 481, startPoint y: 243, endPoint x: 586, endPoint y: 245, distance: 104.3
type input "90"
click at [629, 239] on input "range" at bounding box center [522, 247] width 214 height 18
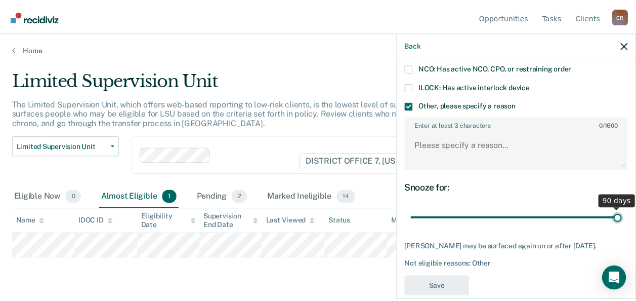
scroll to position [145, 0]
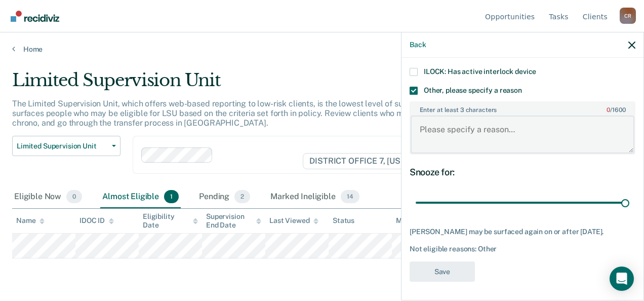
click at [454, 130] on textarea "Enter at least 3 characters 0 / 1600" at bounding box center [522, 133] width 224 height 37
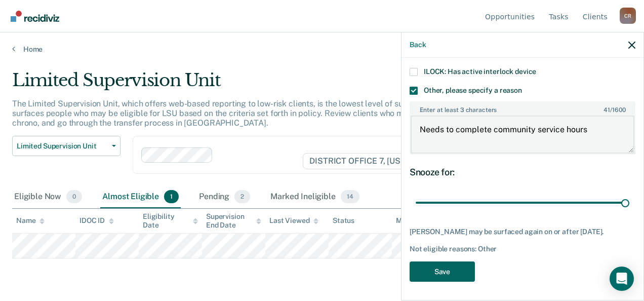
type textarea "Needs to complete community service hours"
click at [435, 272] on button "Save" at bounding box center [441, 271] width 65 height 21
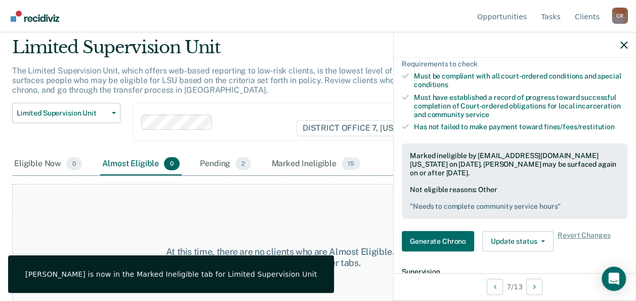
scroll to position [62, 0]
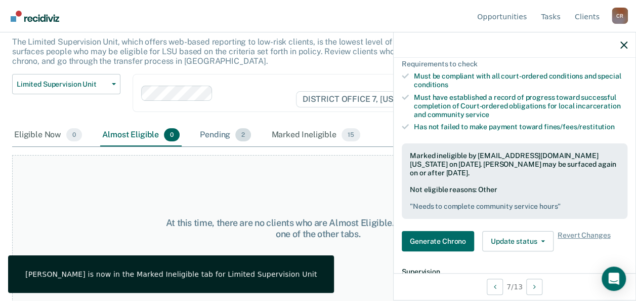
click at [247, 137] on span "2" at bounding box center [243, 134] width 16 height 13
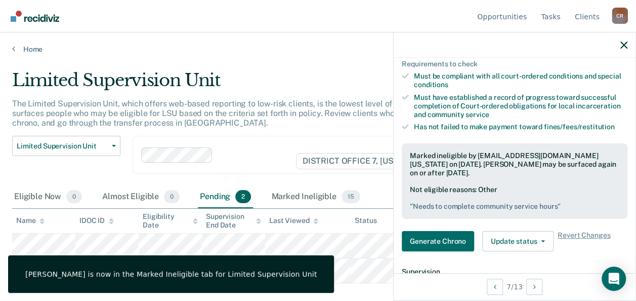
scroll to position [0, 0]
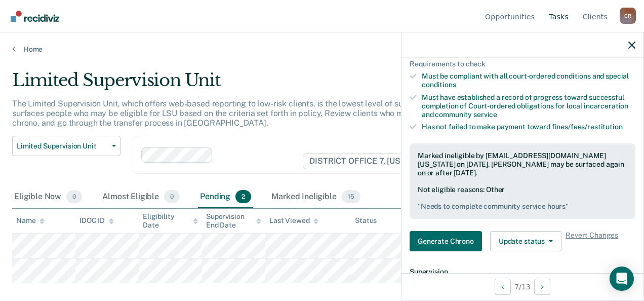
click at [563, 19] on link "Tasks" at bounding box center [559, 16] width 24 height 32
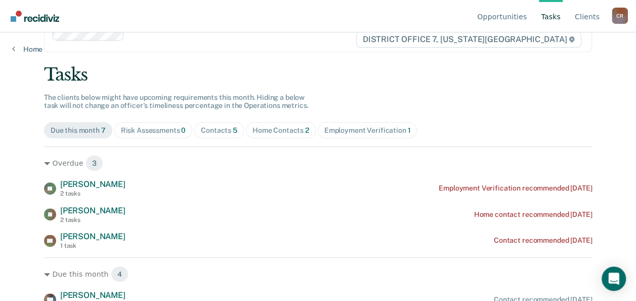
scroll to position [51, 0]
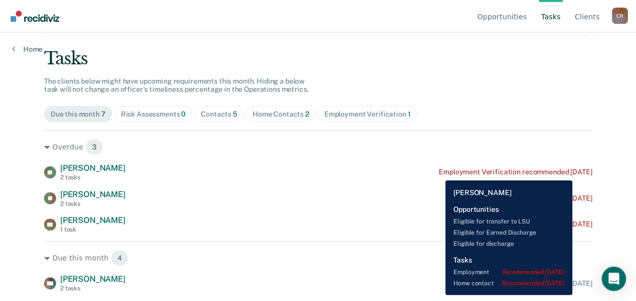
click at [439, 173] on div "Employment Verification recommended [DATE]" at bounding box center [515, 172] width 153 height 9
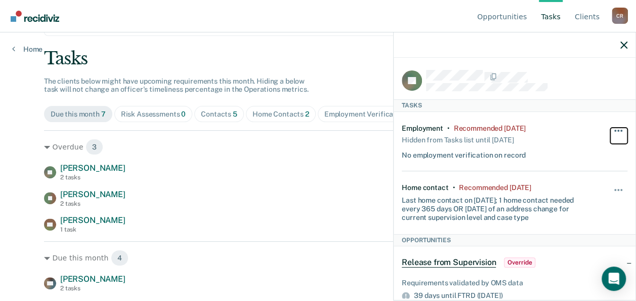
click at [610, 128] on button "button" at bounding box center [618, 136] width 17 height 16
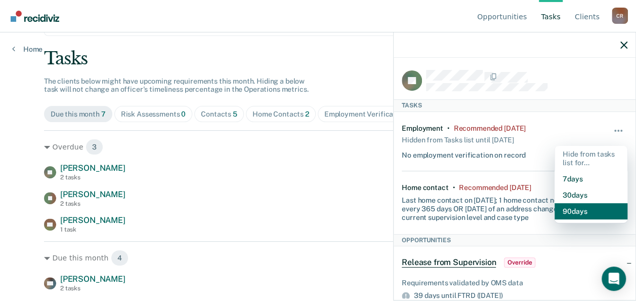
click at [581, 213] on button "90 days" at bounding box center [591, 211] width 73 height 16
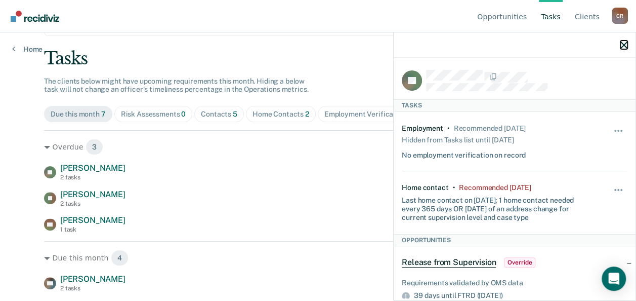
click at [621, 44] on icon "button" at bounding box center [623, 44] width 7 height 7
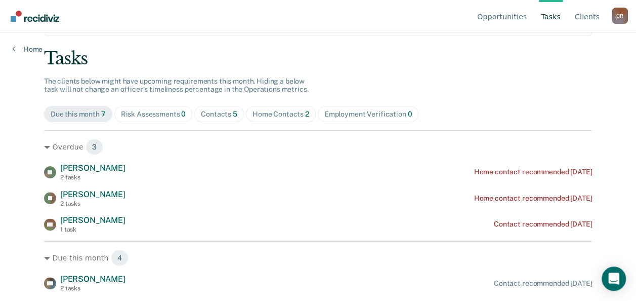
click at [206, 116] on div "Contacts 5" at bounding box center [219, 114] width 36 height 9
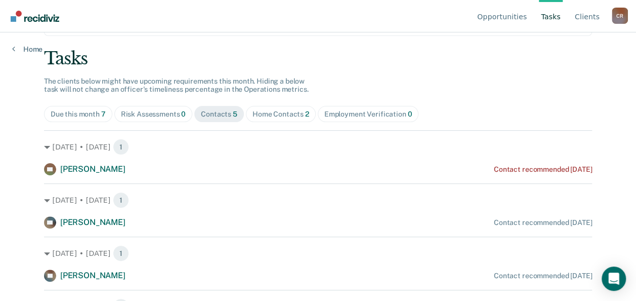
click at [253, 111] on div "Home Contacts 2" at bounding box center [281, 114] width 57 height 9
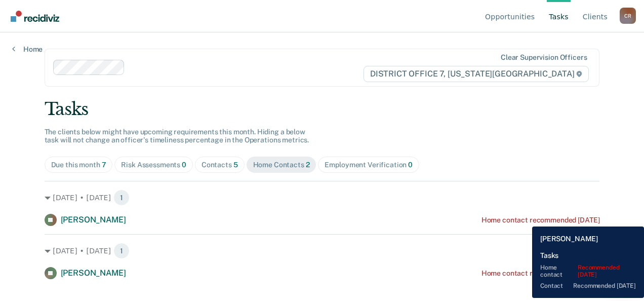
click at [524, 219] on div "Home contact recommended [DATE]" at bounding box center [540, 220] width 118 height 9
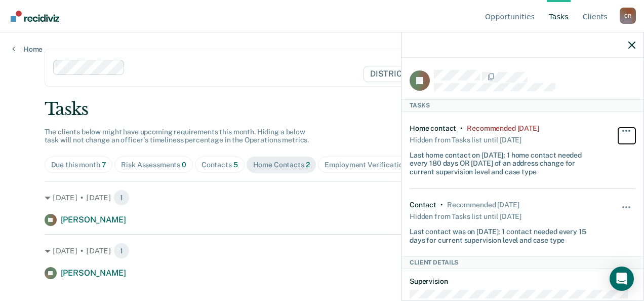
click at [622, 130] on span "button" at bounding box center [623, 131] width 2 height 2
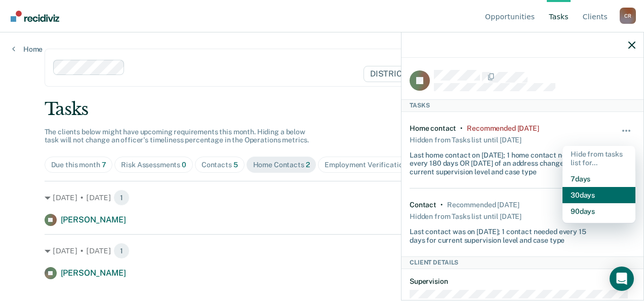
click at [594, 194] on button "30 days" at bounding box center [598, 195] width 73 height 16
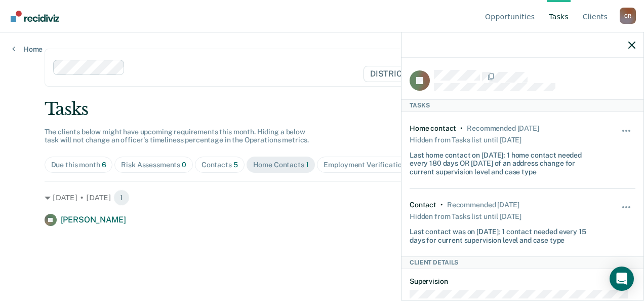
click at [93, 164] on div "Due this month 6" at bounding box center [78, 164] width 55 height 9
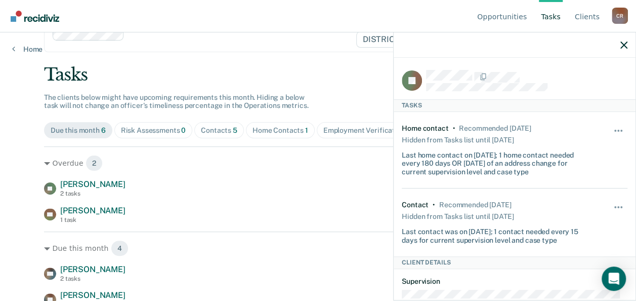
scroll to position [51, 0]
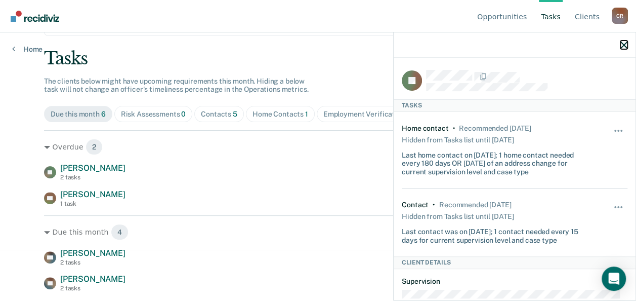
click at [625, 45] on icon "button" at bounding box center [623, 44] width 7 height 7
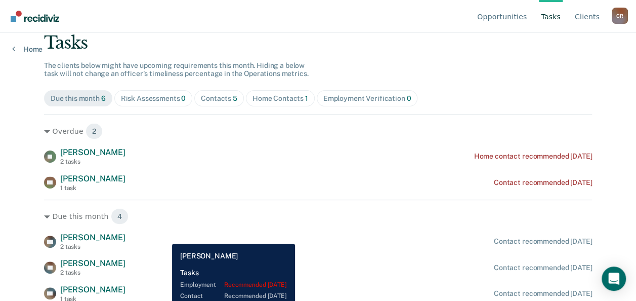
scroll to position [93, 0]
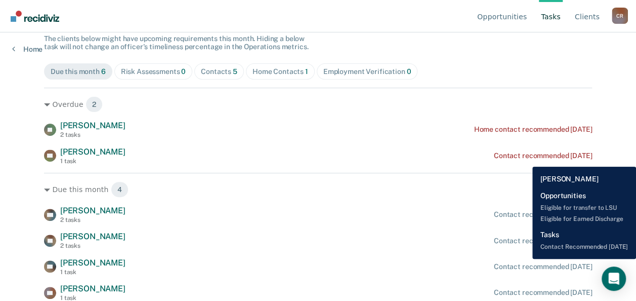
click at [525, 266] on div "Contact recommended [DATE]" at bounding box center [543, 266] width 98 height 9
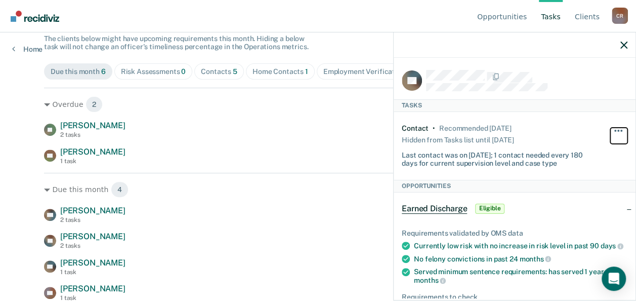
click at [610, 130] on button "button" at bounding box center [618, 136] width 17 height 16
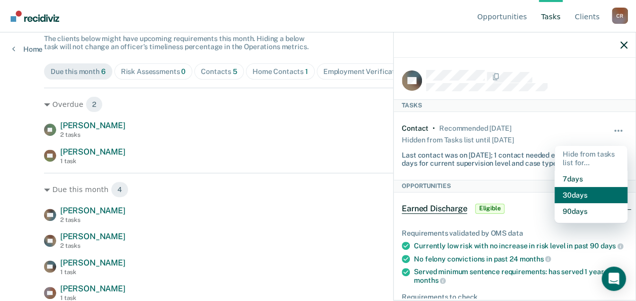
click at [579, 191] on button "30 days" at bounding box center [591, 195] width 73 height 16
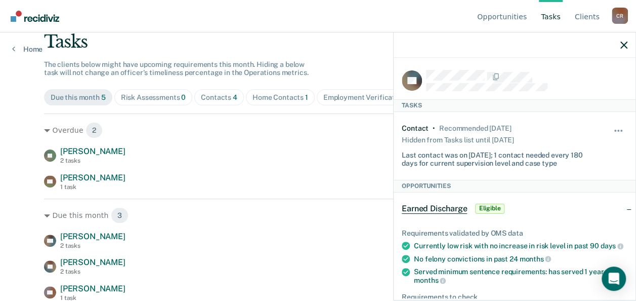
scroll to position [37, 0]
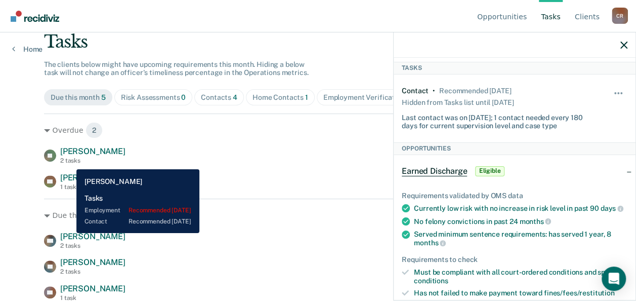
click at [69, 233] on span "[PERSON_NAME]" at bounding box center [92, 236] width 65 height 10
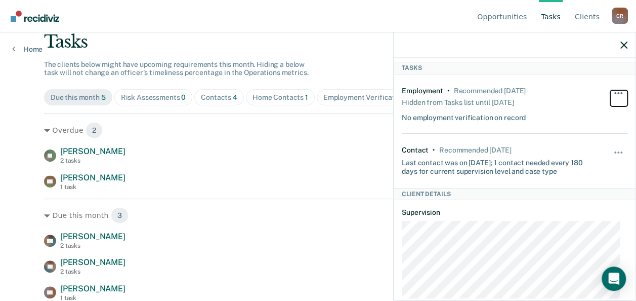
click at [611, 93] on button "button" at bounding box center [618, 98] width 17 height 16
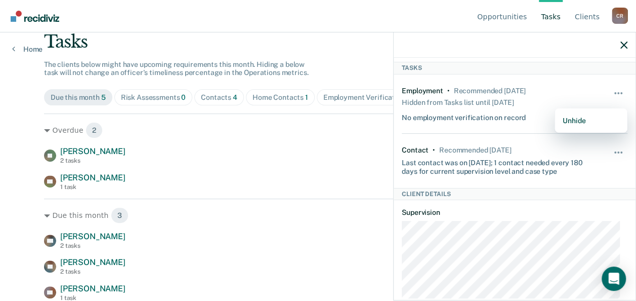
click at [380, 119] on div "Overdue 2 [PERSON_NAME] Fellows 2 tasks Home contact recommended [DATE] GP [PER…" at bounding box center [318, 151] width 548 height 77
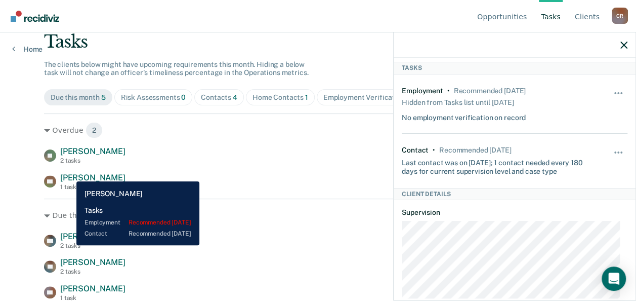
click at [69, 245] on div "2 tasks" at bounding box center [92, 245] width 65 height 7
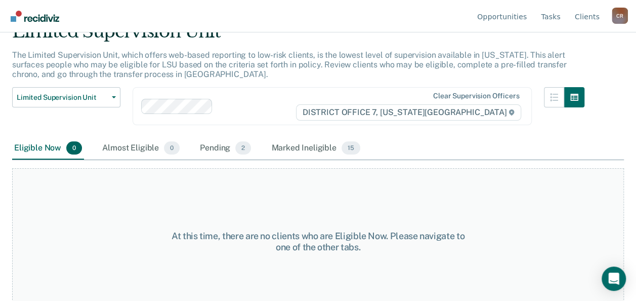
scroll to position [51, 0]
